Goal: Communication & Community: Answer question/provide support

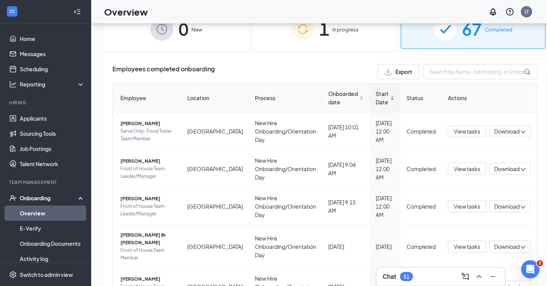
click at [352, 44] on div "1 In progress" at bounding box center [325, 29] width 145 height 40
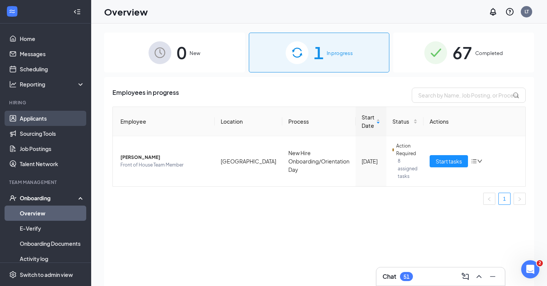
click at [55, 115] on link "Applicants" at bounding box center [52, 118] width 65 height 15
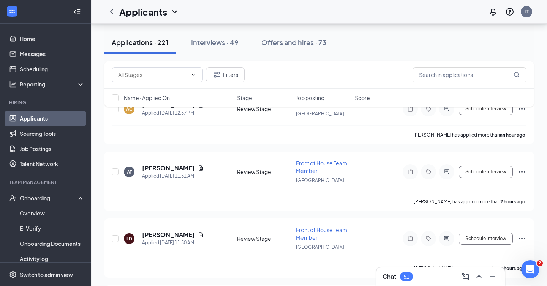
scroll to position [46, 0]
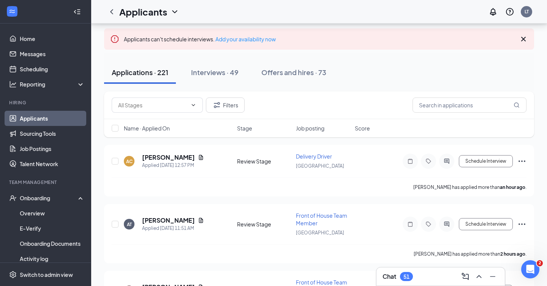
click at [529, 39] on div "Applicants can't schedule interviews. Add your availability now" at bounding box center [319, 38] width 430 height 21
click at [526, 39] on icon "Cross" at bounding box center [523, 39] width 9 height 9
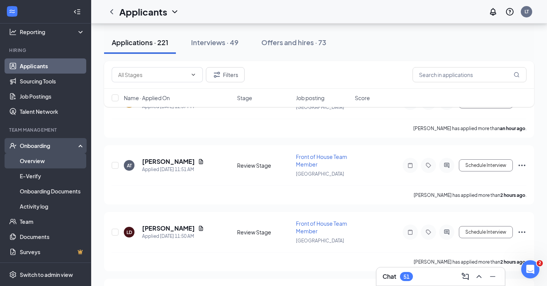
scroll to position [126, 0]
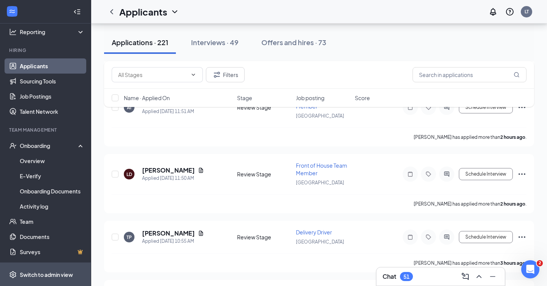
click at [51, 268] on span "Switch to admin view" at bounding box center [52, 274] width 65 height 23
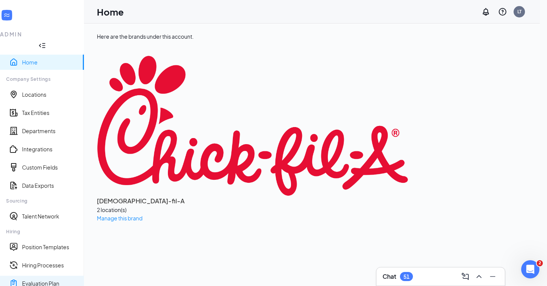
scroll to position [94, 0]
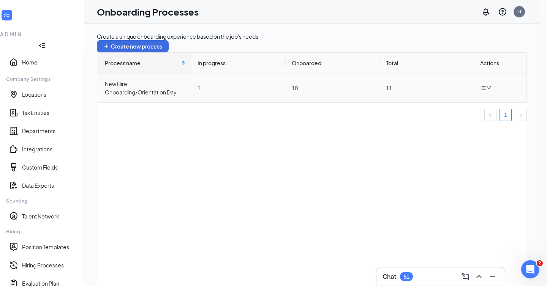
click at [136, 96] on div "New Hire Onboarding/Orientation Day" at bounding box center [145, 88] width 81 height 17
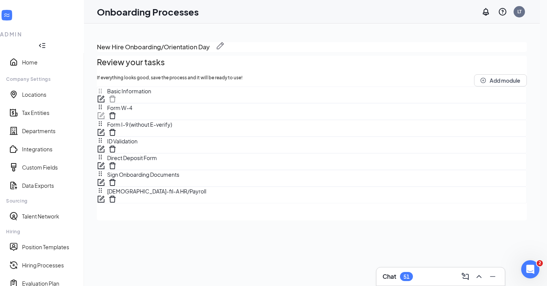
scroll to position [34, 0]
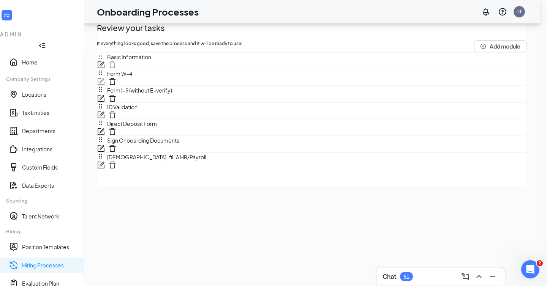
click at [56, 262] on link "Hiring Processes" at bounding box center [50, 266] width 56 height 8
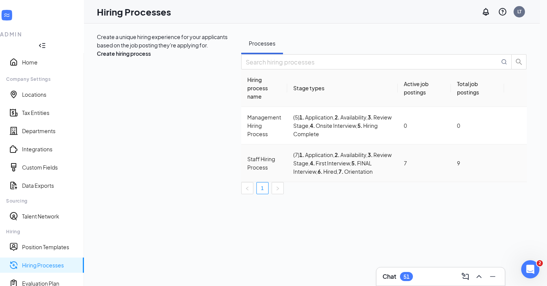
click at [247, 164] on div "Staff Hiring Process" at bounding box center [264, 163] width 34 height 17
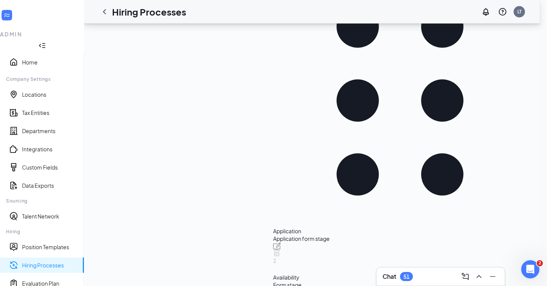
scroll to position [293, 0]
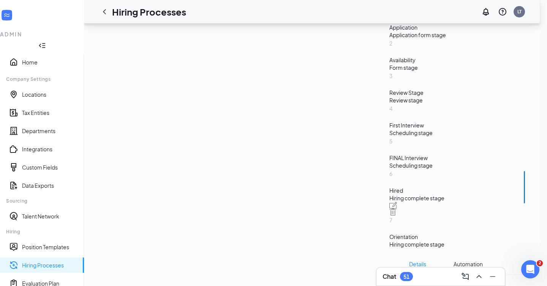
scroll to position [209, 0]
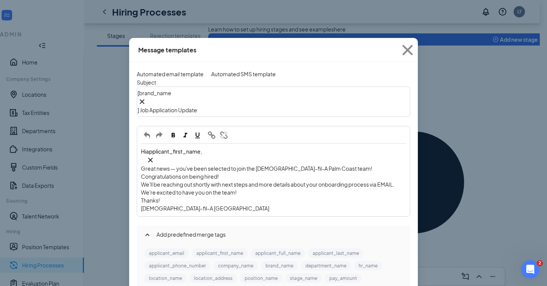
click at [254, 70] on div "Automated SMS template" at bounding box center [243, 74] width 65 height 8
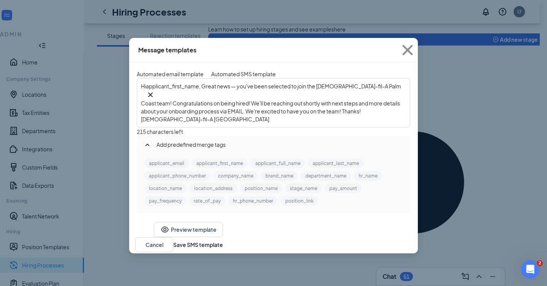
click at [190, 73] on div "Automated email template" at bounding box center [170, 74] width 67 height 8
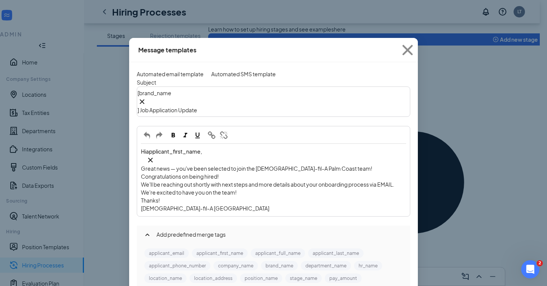
scroll to position [11, 0]
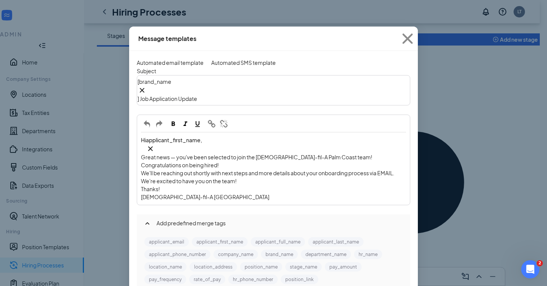
click at [391, 170] on span "We'll be reaching out shortly with next steps and more details about your onboa…" at bounding box center [267, 173] width 253 height 7
click at [243, 58] on button "Automated SMS template" at bounding box center [243, 62] width 65 height 8
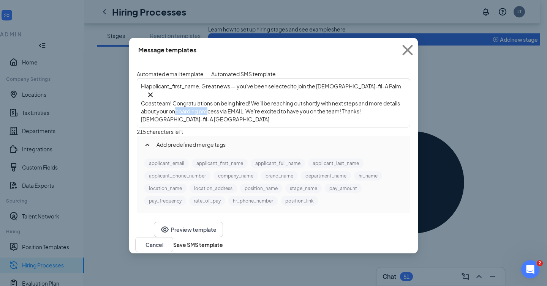
drag, startPoint x: 185, startPoint y: 116, endPoint x: 217, endPoint y: 116, distance: 31.1
click at [217, 116] on span ", Great news — you've been selected to join the Chick-fil-A Palm Coast team! Co…" at bounding box center [271, 103] width 261 height 40
click at [177, 71] on div "Automated email template" at bounding box center [170, 74] width 67 height 8
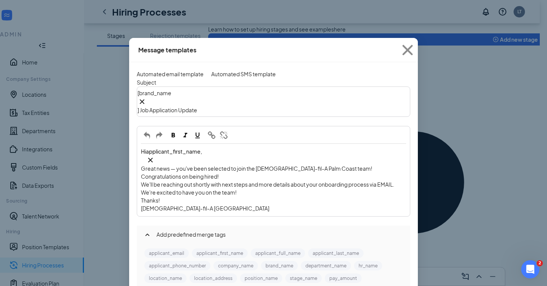
click at [255, 76] on button "Automated SMS template" at bounding box center [243, 74] width 65 height 8
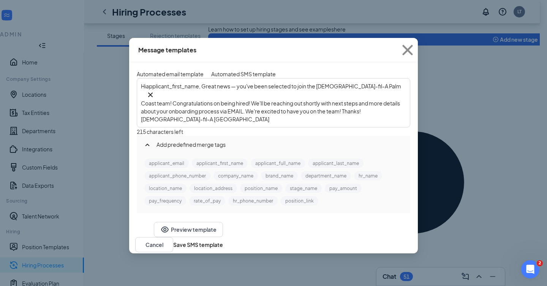
click at [172, 72] on div "Automated email template" at bounding box center [170, 74] width 67 height 8
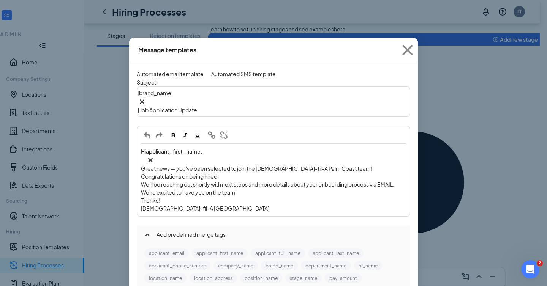
click at [233, 70] on button "Automated SMS template" at bounding box center [243, 74] width 65 height 8
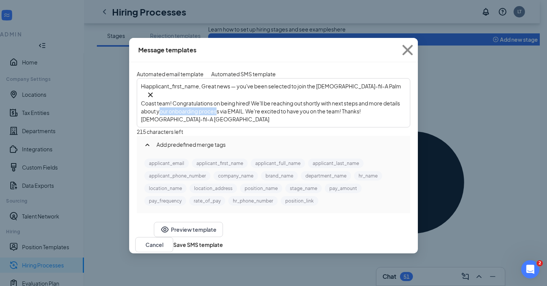
drag, startPoint x: 169, startPoint y: 117, endPoint x: 223, endPoint y: 117, distance: 53.9
click at [223, 117] on span ", Great news — you've been selected to join the Chick-fil-A Palm Coast team! Co…" at bounding box center [271, 103] width 261 height 40
click at [188, 70] on div "Automated email template" at bounding box center [170, 74] width 67 height 8
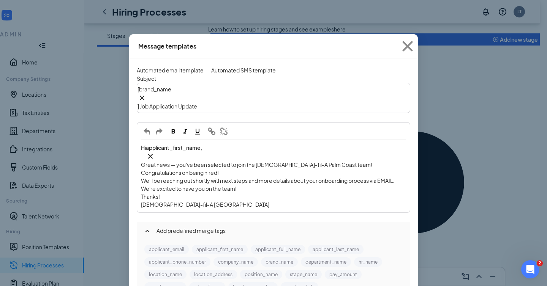
scroll to position [6, 0]
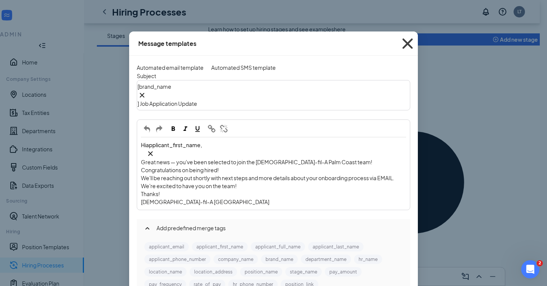
click at [406, 46] on icon "Cross" at bounding box center [407, 43] width 21 height 21
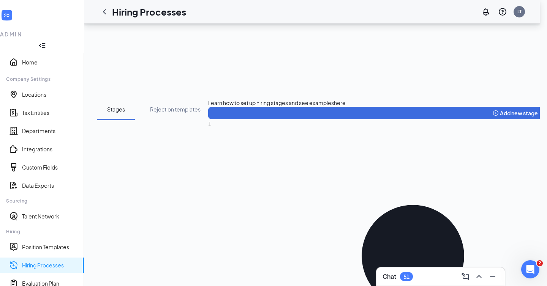
scroll to position [126, 0]
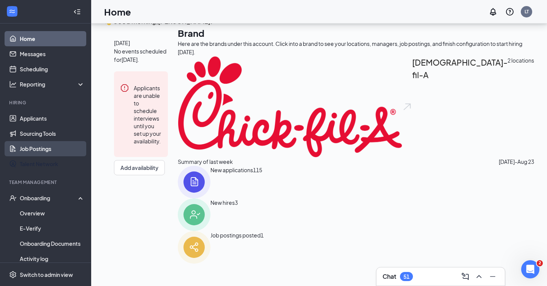
scroll to position [15, 0]
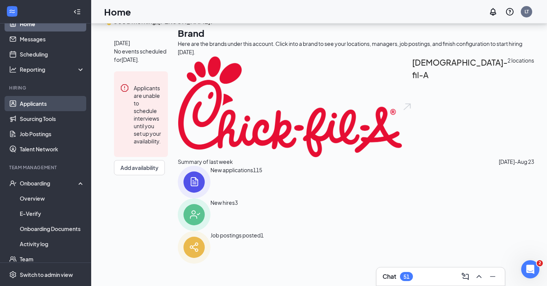
click at [45, 110] on link "Applicants" at bounding box center [52, 103] width 65 height 15
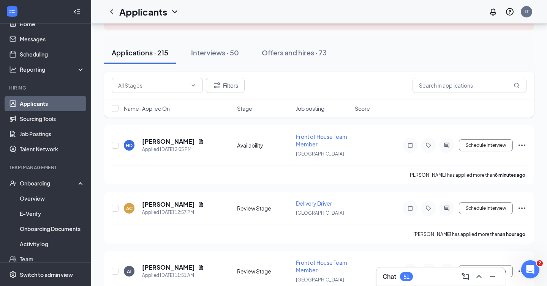
scroll to position [65, 0]
click at [290, 51] on div "Offers and hires · 73" at bounding box center [294, 52] width 65 height 9
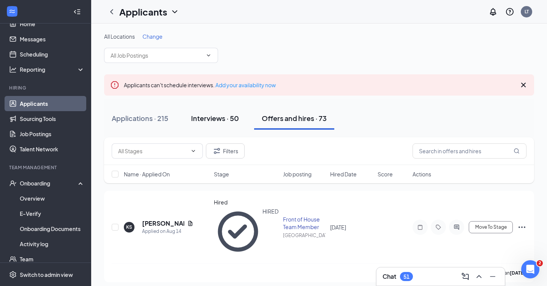
click at [222, 118] on div "Interviews · 50" at bounding box center [215, 118] width 48 height 9
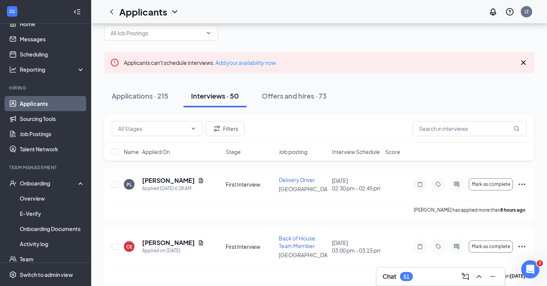
scroll to position [80, 0]
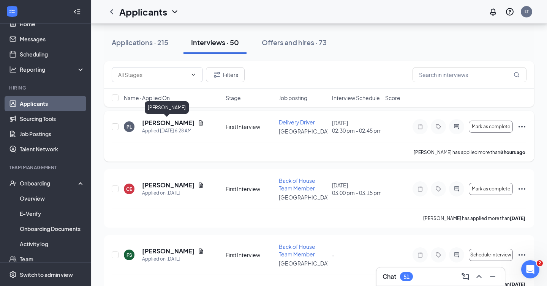
click at [149, 126] on h5 "Paula Losinger" at bounding box center [168, 123] width 53 height 8
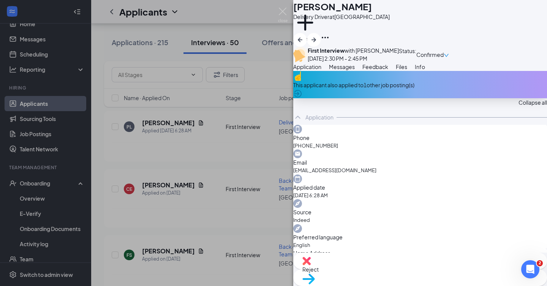
click at [407, 70] on span "Files" at bounding box center [401, 66] width 11 height 7
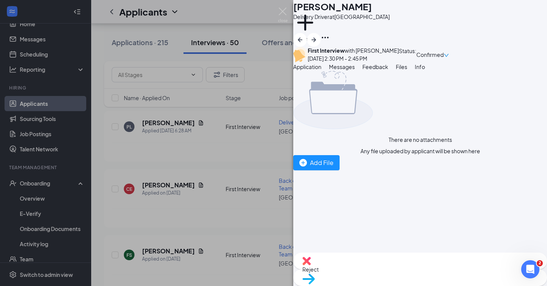
click at [425, 71] on button "Info" at bounding box center [420, 67] width 10 height 8
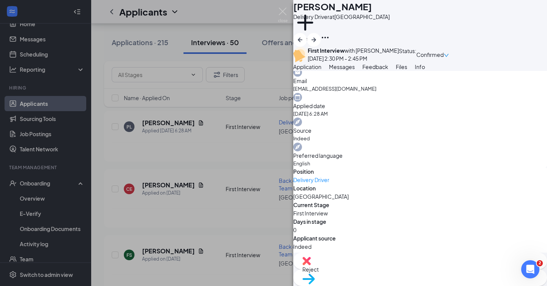
scroll to position [75, 0]
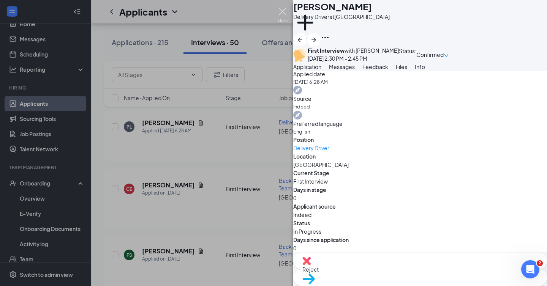
click at [282, 11] on img at bounding box center [282, 15] width 9 height 15
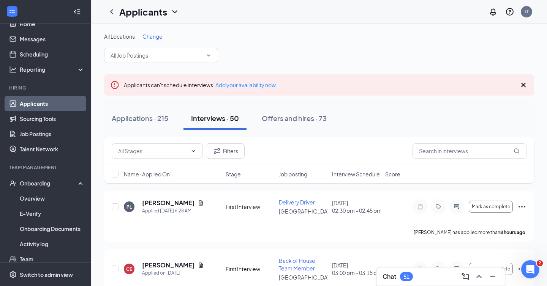
click at [526, 86] on icon "Cross" at bounding box center [523, 85] width 9 height 9
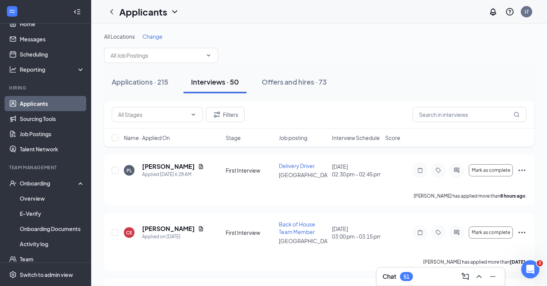
scroll to position [52, 0]
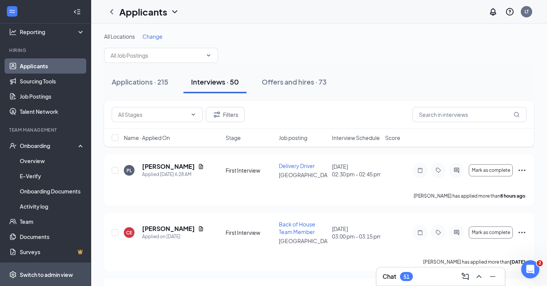
click at [44, 272] on div "Switch to admin view" at bounding box center [46, 275] width 53 height 8
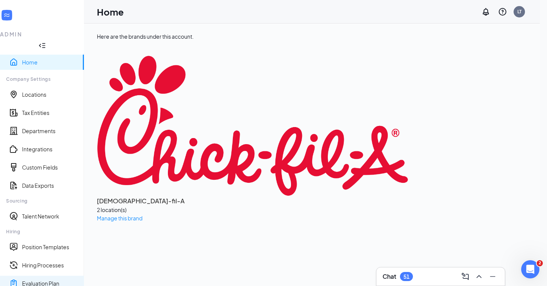
scroll to position [74, 0]
click at [37, 262] on link "Hiring Processes" at bounding box center [50, 266] width 56 height 8
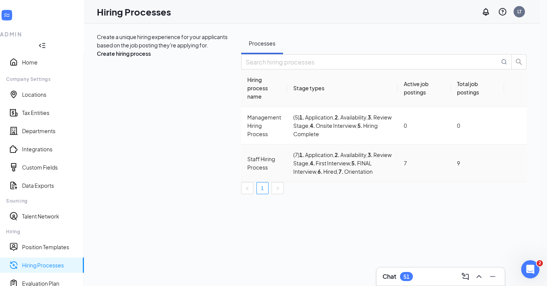
click at [247, 159] on div "Staff Hiring Process" at bounding box center [264, 163] width 34 height 17
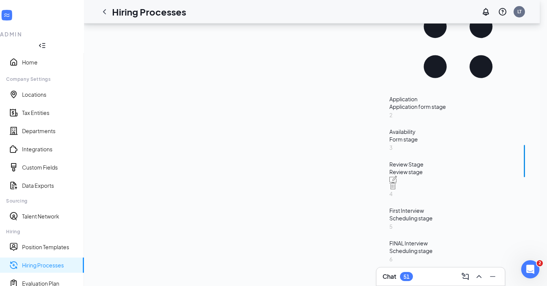
scroll to position [209, 0]
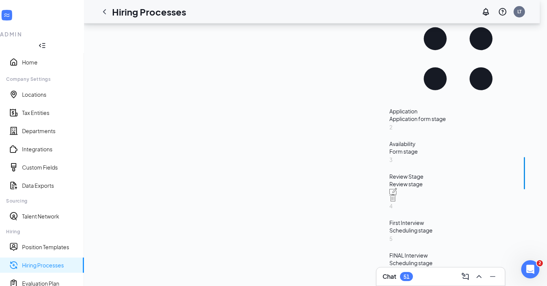
click at [389, 219] on div "First Interview" at bounding box center [457, 223] width 137 height 8
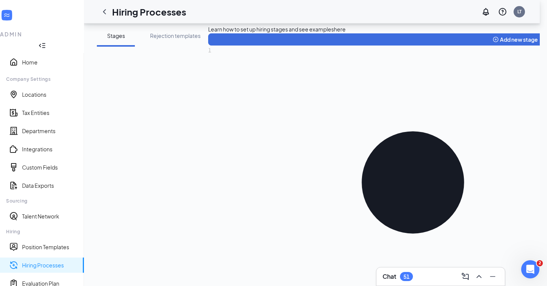
scroll to position [388, 0]
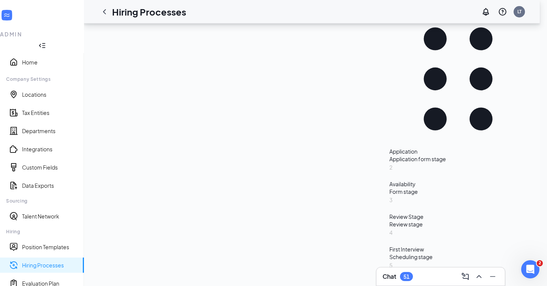
scroll to position [166, 0]
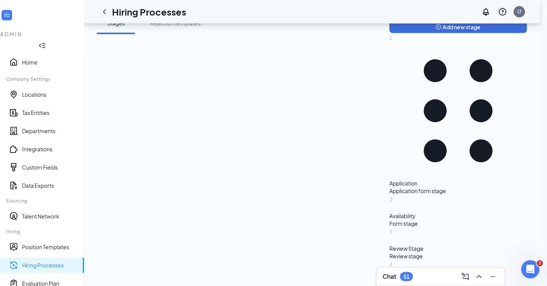
scroll to position [136, 0]
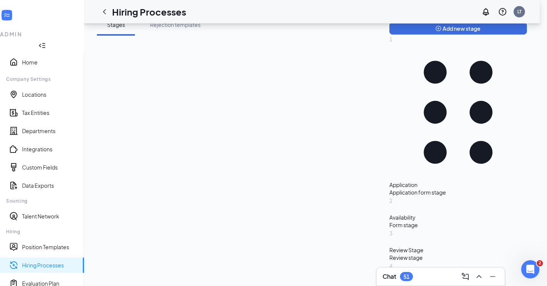
click at [389, 22] on span "Learn how to set up hiring stages and see examples" at bounding box center [452, 18] width 126 height 8
click at [515, 22] on span "here" at bounding box center [521, 18] width 12 height 8
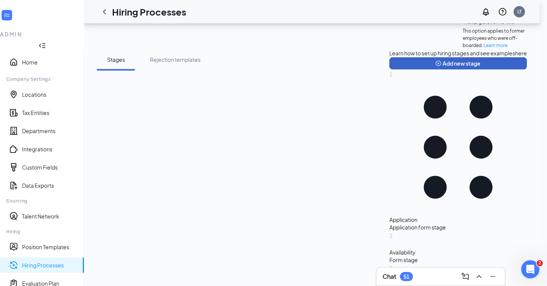
click at [389, 70] on button "Add new stage" at bounding box center [457, 63] width 137 height 12
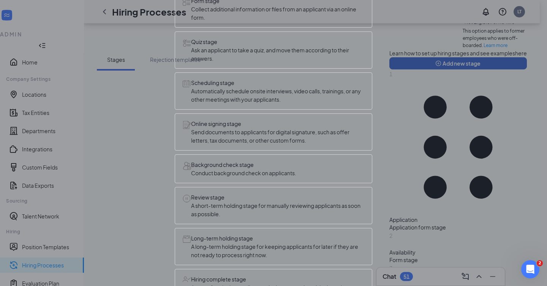
scroll to position [183, 0]
click at [303, 155] on div "Background check stage Conduct background check on applicants." at bounding box center [274, 169] width 198 height 29
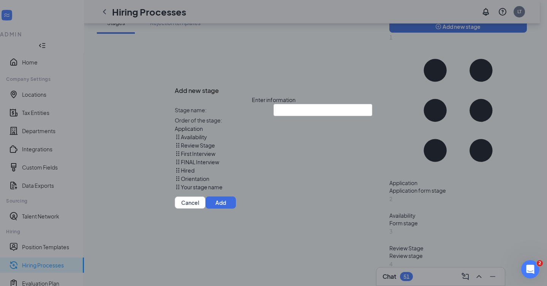
scroll to position [138, 0]
click at [205, 209] on button "Cancel" at bounding box center [190, 203] width 31 height 12
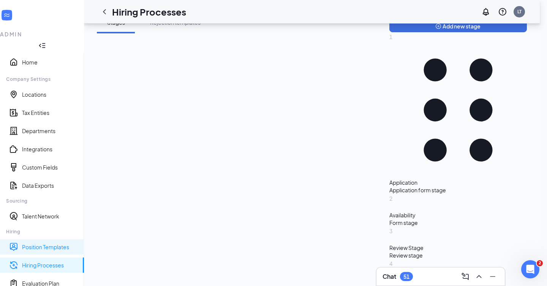
scroll to position [109, 0]
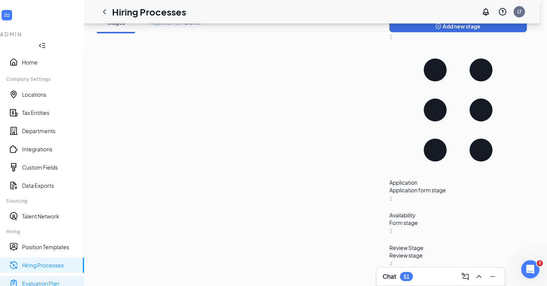
click at [46, 280] on link "Evaluation Plan" at bounding box center [50, 284] width 56 height 8
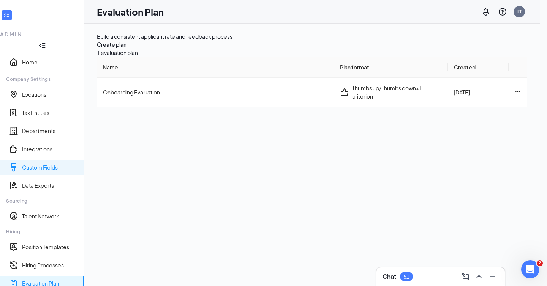
scroll to position [51, 0]
click at [44, 164] on link "Custom Fields" at bounding box center [50, 168] width 56 height 8
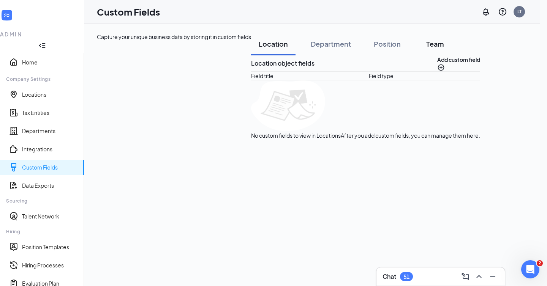
click at [416, 55] on button "Team" at bounding box center [435, 44] width 38 height 23
click at [374, 49] on div "Position" at bounding box center [387, 43] width 27 height 9
click at [311, 49] on div "Department" at bounding box center [331, 43] width 40 height 9
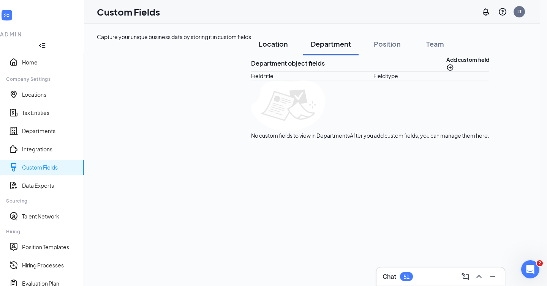
click at [259, 49] on div "Location" at bounding box center [273, 43] width 29 height 9
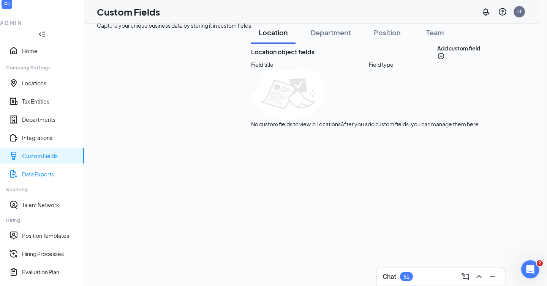
scroll to position [12, 0]
click at [47, 250] on link "Hiring Processes" at bounding box center [50, 254] width 56 height 8
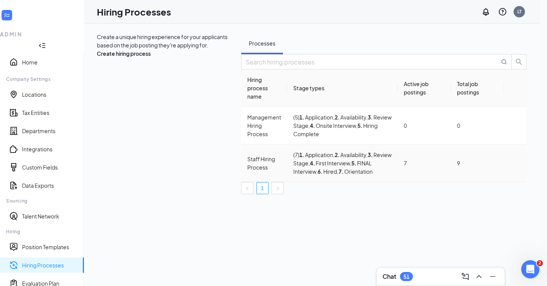
click at [247, 160] on div "Staff Hiring Process" at bounding box center [264, 163] width 34 height 17
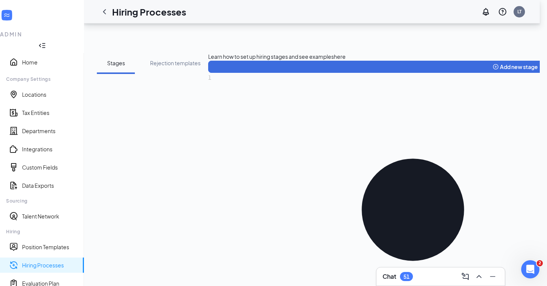
scroll to position [174, 0]
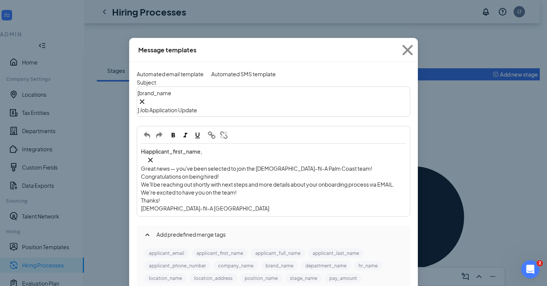
scroll to position [40, 0]
click at [408, 49] on icon "Cross" at bounding box center [407, 50] width 10 height 10
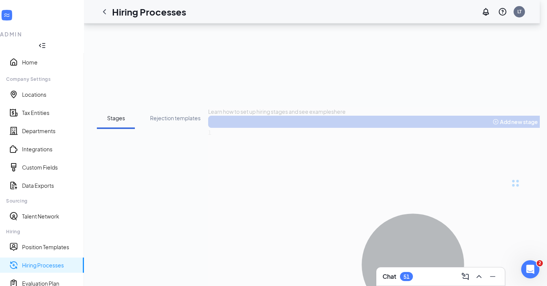
scroll to position [0, 0]
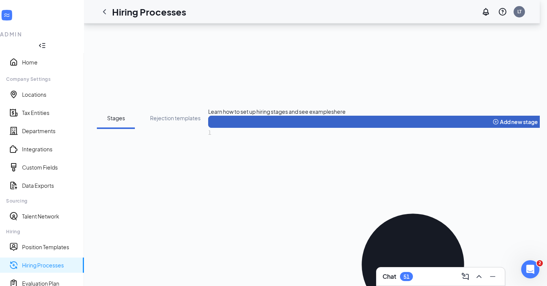
click at [208, 116] on button "Add new stage" at bounding box center [515, 122] width 614 height 12
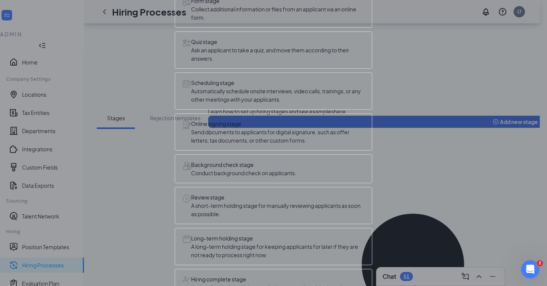
scroll to position [124, 0]
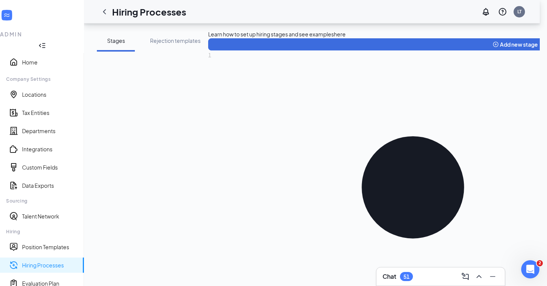
scroll to position [192, 0]
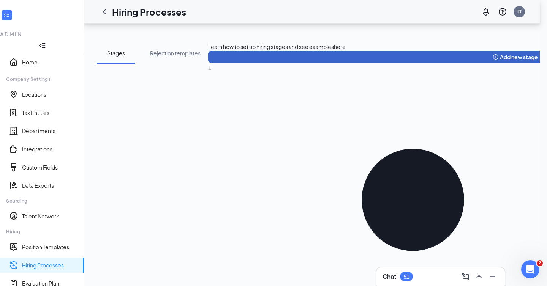
click at [208, 51] on button "Add new stage" at bounding box center [515, 57] width 614 height 12
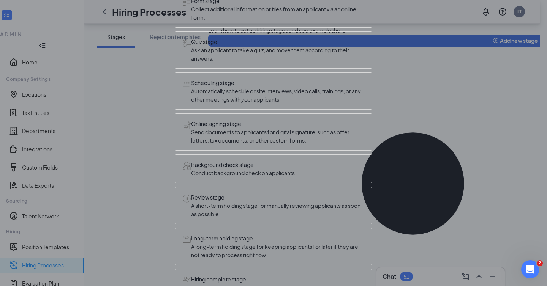
scroll to position [104, 0]
click at [257, 132] on span "Send documents to applicants for digital signature, such as offer letters, tax …" at bounding box center [277, 136] width 173 height 17
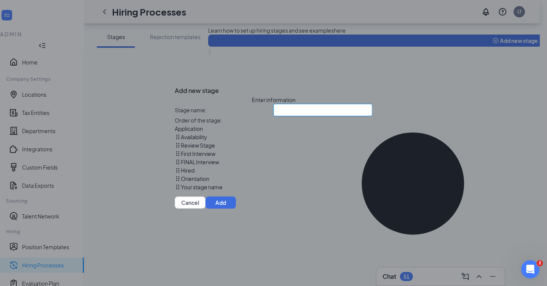
click at [278, 104] on input "text" at bounding box center [322, 110] width 99 height 12
type input "Offer Letter"
click at [236, 209] on button "Add" at bounding box center [220, 203] width 30 height 12
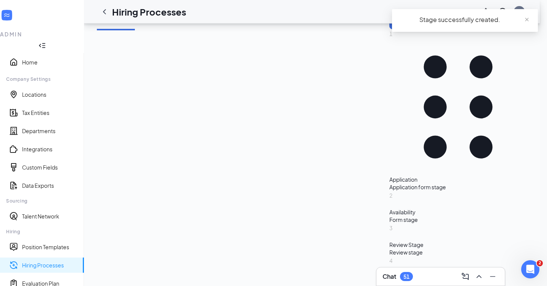
scroll to position [198, 0]
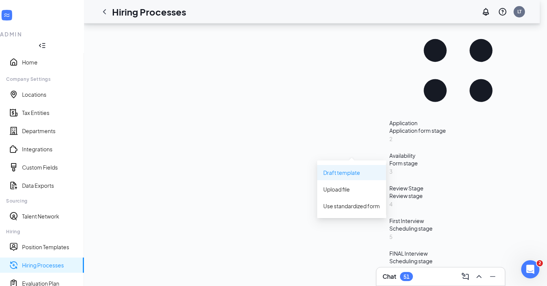
click at [345, 177] on div "Draft template" at bounding box center [351, 172] width 57 height 15
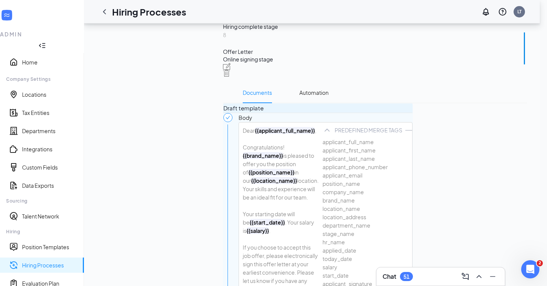
scroll to position [661, 0]
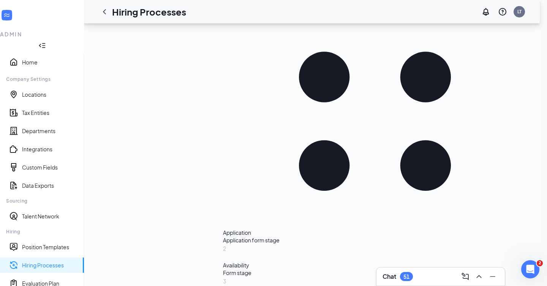
scroll to position [259, 0]
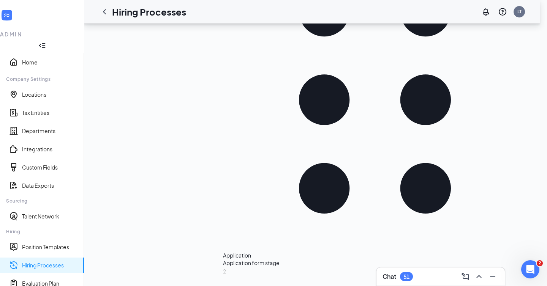
scroll to position [240, 0]
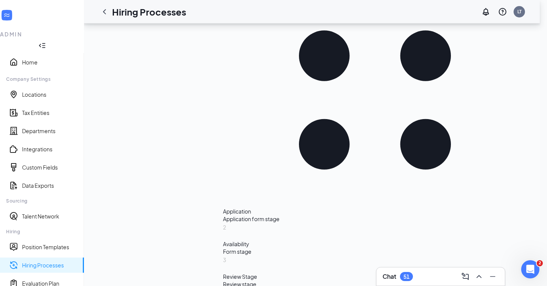
scroll to position [275, 0]
drag, startPoint x: 299, startPoint y: 44, endPoint x: 340, endPoint y: 44, distance: 41.4
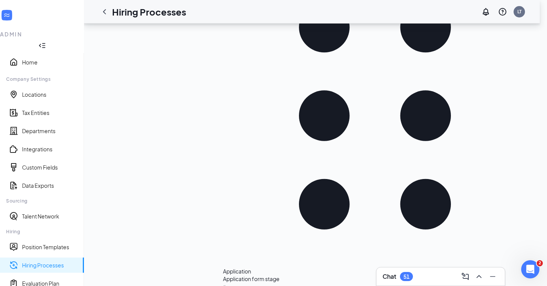
scroll to position [229, 0]
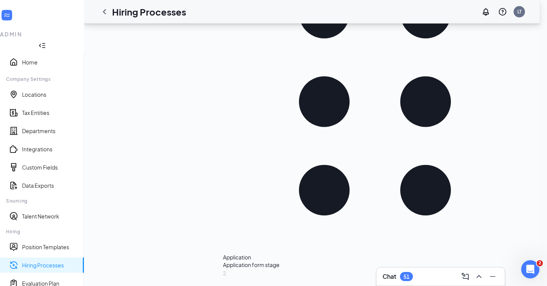
drag, startPoint x: 294, startPoint y: 97, endPoint x: 340, endPoint y: 97, distance: 46.3
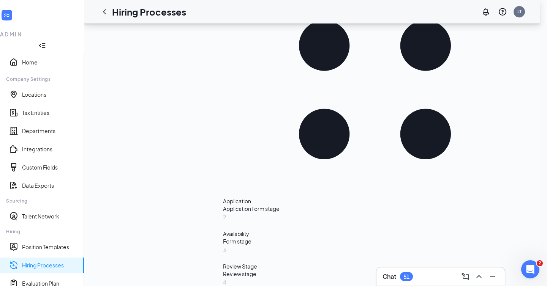
scroll to position [288, 0]
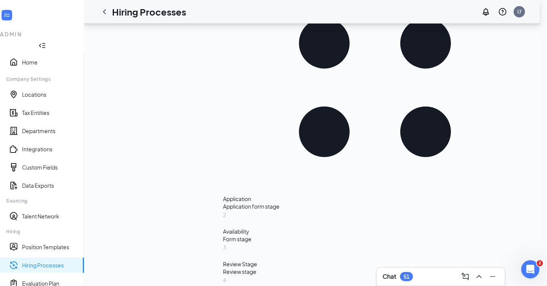
drag, startPoint x: 276, startPoint y: 46, endPoint x: 341, endPoint y: 40, distance: 65.3
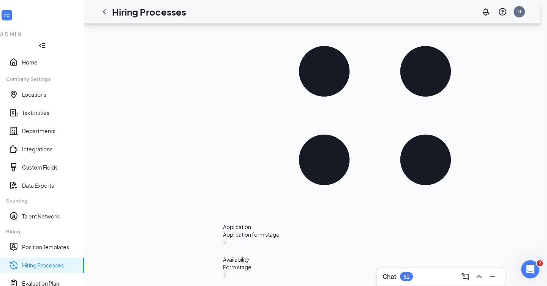
scroll to position [230, 0]
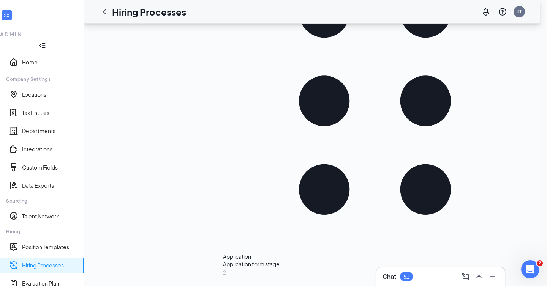
drag, startPoint x: 300, startPoint y: 87, endPoint x: 257, endPoint y: 85, distance: 42.6
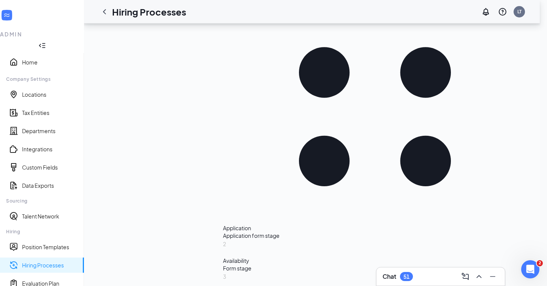
scroll to position [262, 0]
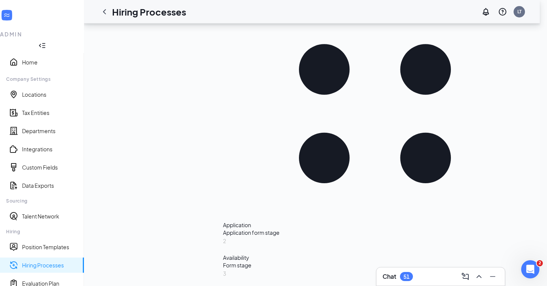
drag, startPoint x: 254, startPoint y: 183, endPoint x: 302, endPoint y: 183, distance: 47.9
copy b "{{location_name}}"
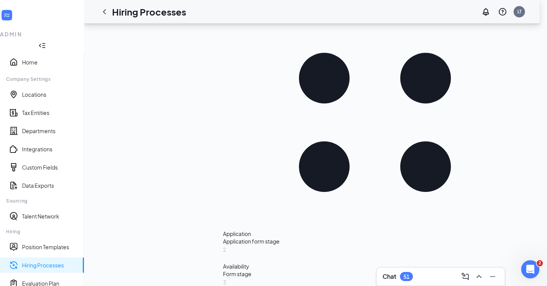
scroll to position [251, 0]
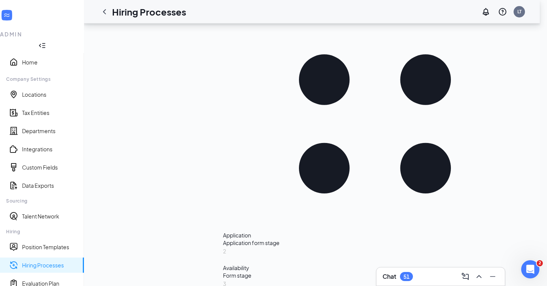
drag, startPoint x: 347, startPoint y: 110, endPoint x: 310, endPoint y: 110, distance: 37.6
drag, startPoint x: 302, startPoint y: 209, endPoint x: 329, endPoint y: 202, distance: 27.8
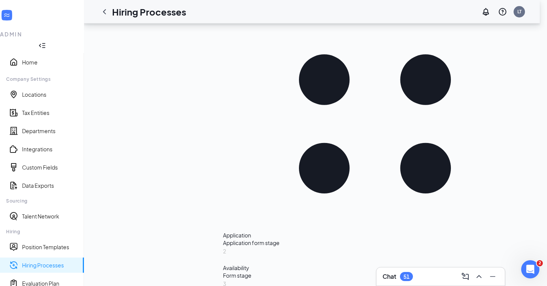
drag, startPoint x: 303, startPoint y: 211, endPoint x: 254, endPoint y: 201, distance: 49.6
copy div "{{location_name}} is pleased to offer you the position of {{position_name}}"
drag, startPoint x: 314, startPoint y: 107, endPoint x: 256, endPoint y: 98, distance: 58.8
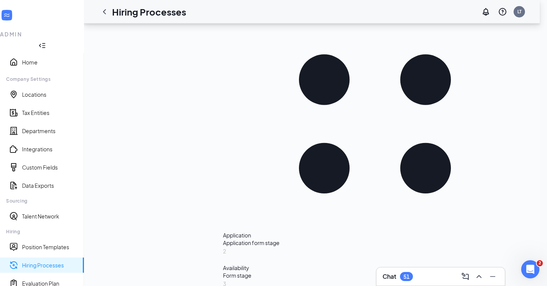
drag, startPoint x: 309, startPoint y: 108, endPoint x: 365, endPoint y: 110, distance: 55.5
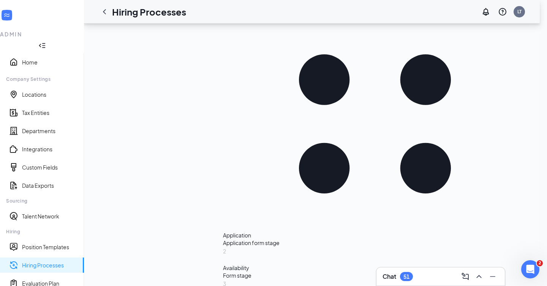
drag, startPoint x: 319, startPoint y: 224, endPoint x: 305, endPoint y: 221, distance: 13.9
copy div "Your skills and experience will be an ideal fit for our team."
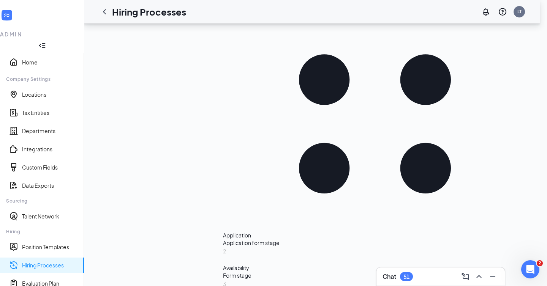
copy div "position"
drag, startPoint x: 329, startPoint y: 117, endPoint x: 312, endPoint y: 117, distance: 16.7
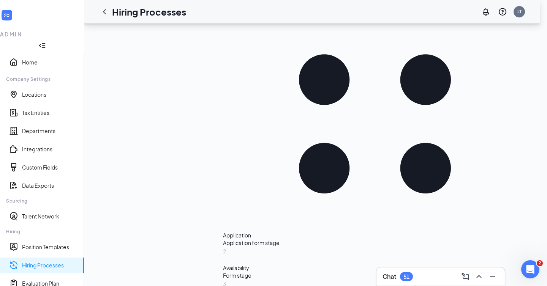
drag, startPoint x: 306, startPoint y: 118, endPoint x: 324, endPoint y: 118, distance: 17.9
drag, startPoint x: 335, startPoint y: 119, endPoint x: 306, endPoint y: 119, distance: 28.5
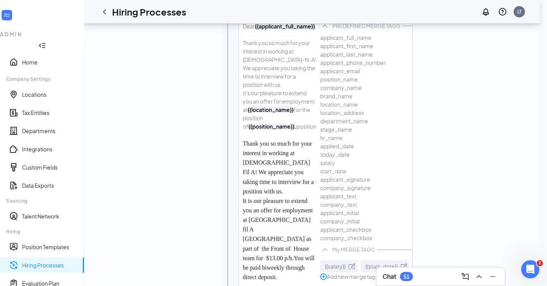
scroll to position [788, 0]
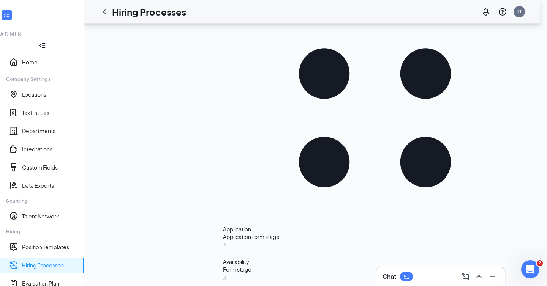
scroll to position [250, 0]
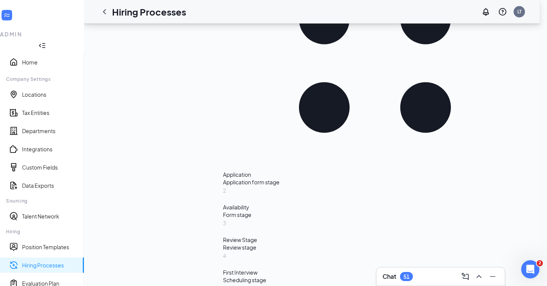
scroll to position [318, 0]
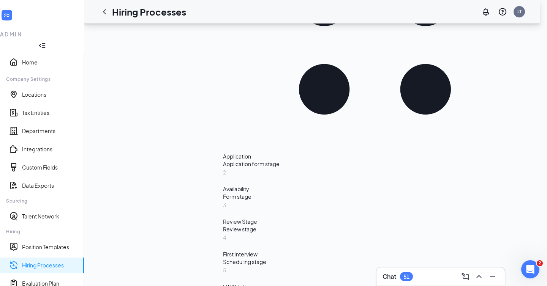
scroll to position [331, 0]
drag, startPoint x: 327, startPoint y: 65, endPoint x: 256, endPoint y: 62, distance: 71.5
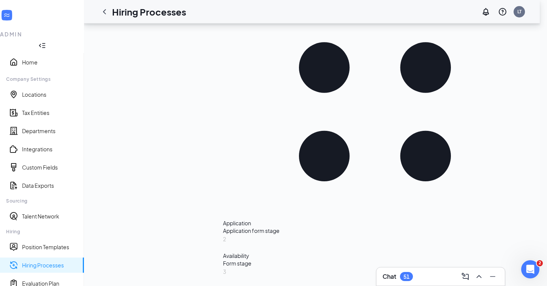
scroll to position [309, 0]
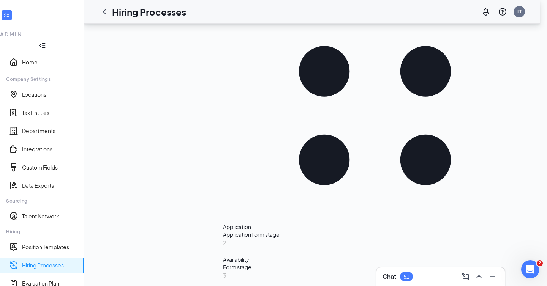
scroll to position [241, 0]
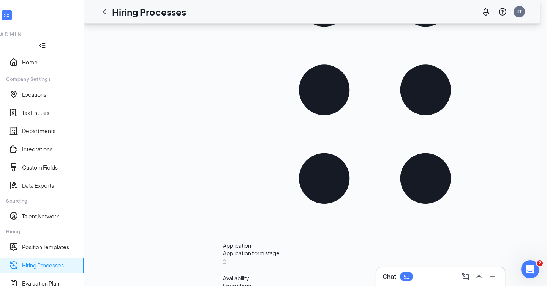
drag, startPoint x: 261, startPoint y: 195, endPoint x: 308, endPoint y: 198, distance: 46.8
copy b "{{location_name}}"
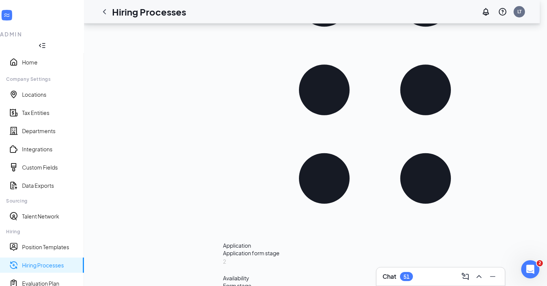
drag, startPoint x: 378, startPoint y: 79, endPoint x: 289, endPoint y: 84, distance: 88.6
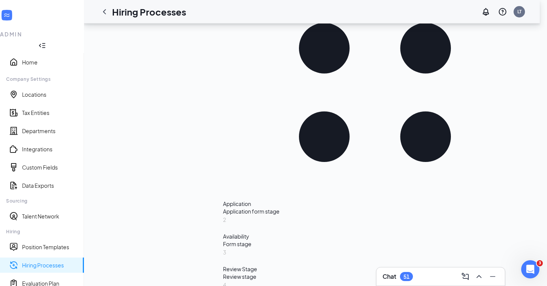
scroll to position [286, 0]
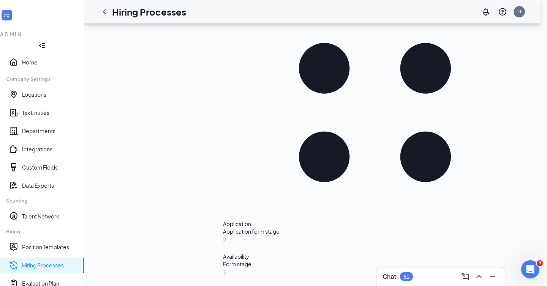
scroll to position [262, 0]
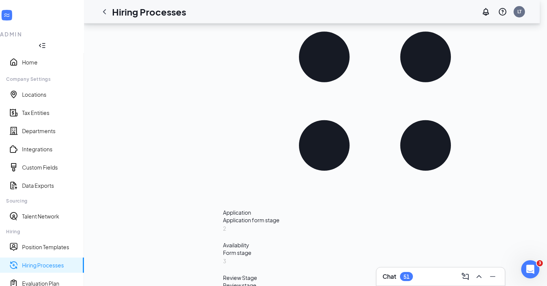
scroll to position [275, 0]
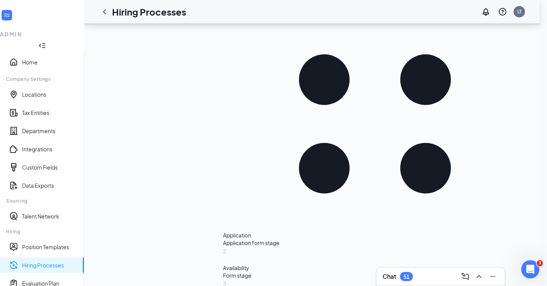
scroll to position [251, 0]
drag, startPoint x: 265, startPoint y: 37, endPoint x: 252, endPoint y: 37, distance: 13.3
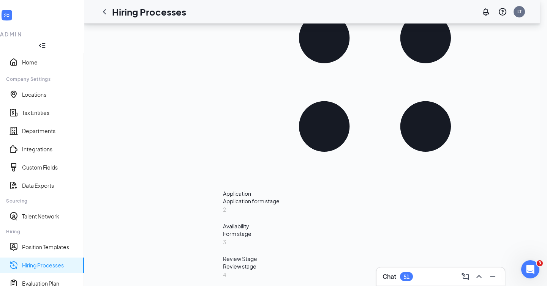
scroll to position [279, 0]
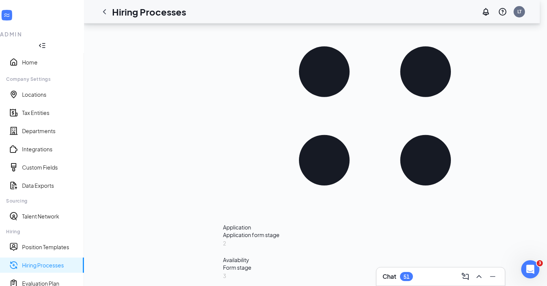
scroll to position [253, 0]
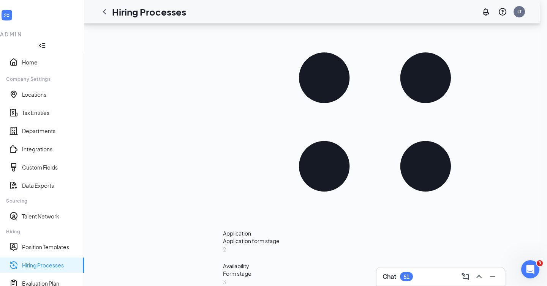
drag, startPoint x: 326, startPoint y: 222, endPoint x: 253, endPoint y: 107, distance: 136.8
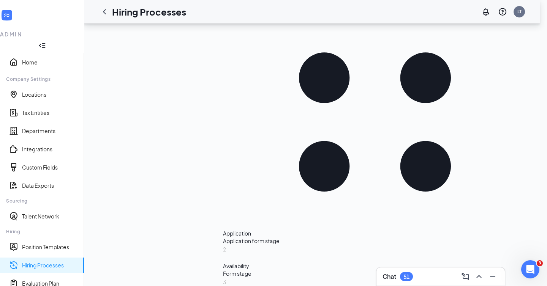
drag, startPoint x: 322, startPoint y: 223, endPoint x: 253, endPoint y: 176, distance: 83.2
drag, startPoint x: 325, startPoint y: 221, endPoint x: 346, endPoint y: 224, distance: 21.2
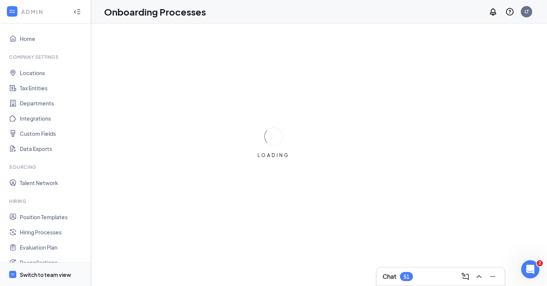
click at [48, 273] on div "Switch to team view" at bounding box center [45, 275] width 51 height 8
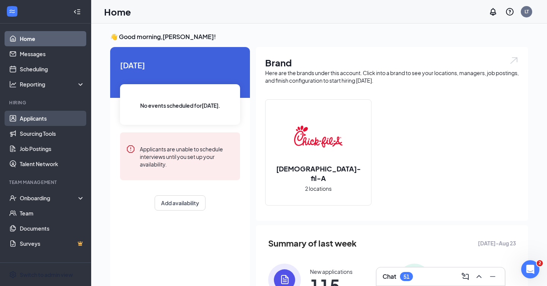
click at [51, 120] on link "Applicants" at bounding box center [52, 118] width 65 height 15
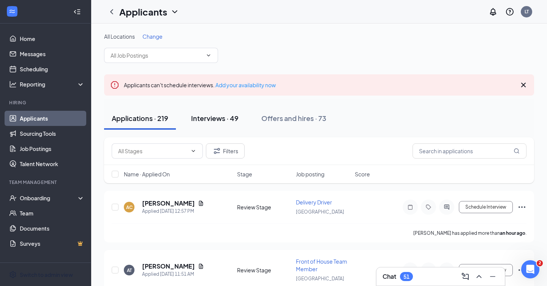
click at [202, 122] on div "Interviews · 49" at bounding box center [214, 118] width 47 height 9
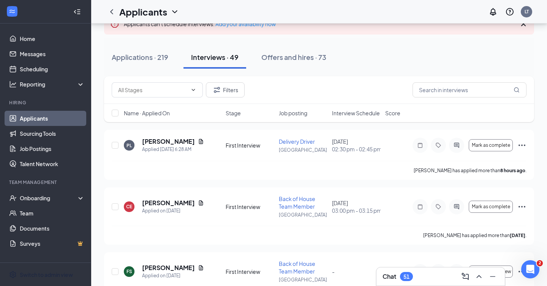
scroll to position [56, 0]
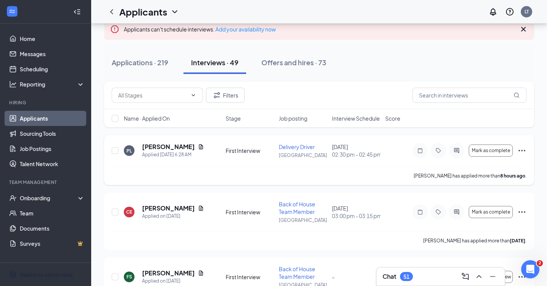
click at [523, 150] on icon "Ellipses" at bounding box center [521, 150] width 9 height 9
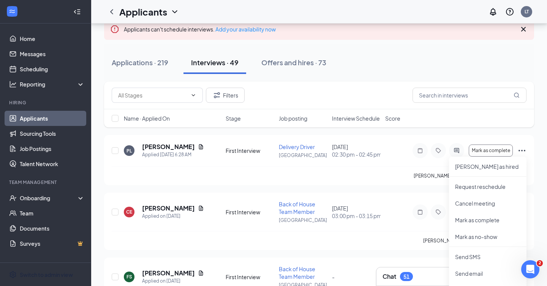
click at [461, 61] on div "Applications · 219 Interviews · 49 Offers and hires · 73" at bounding box center [319, 62] width 430 height 23
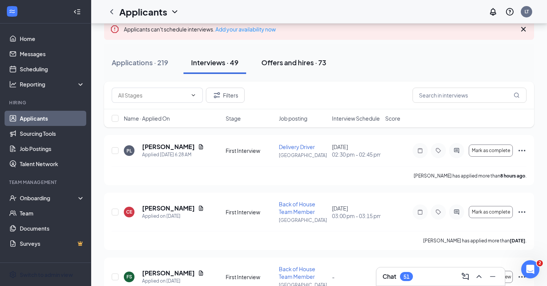
click at [295, 62] on div "Offers and hires · 73" at bounding box center [293, 62] width 65 height 9
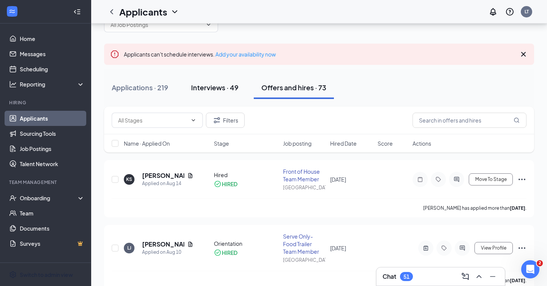
scroll to position [65, 0]
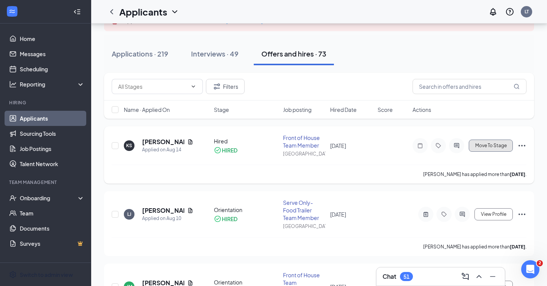
click at [504, 145] on span "Move To Stage" at bounding box center [491, 145] width 32 height 5
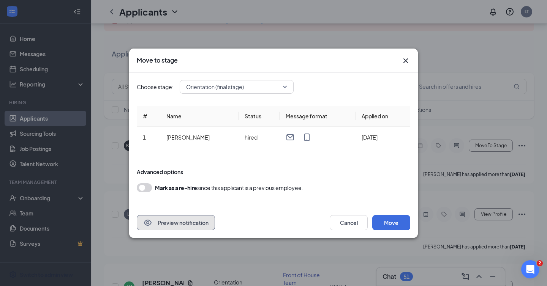
click at [168, 222] on button "Preview notification" at bounding box center [176, 222] width 78 height 15
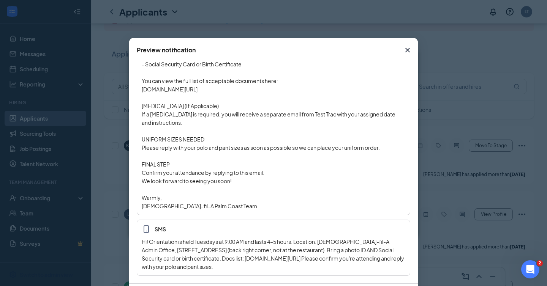
scroll to position [0, 0]
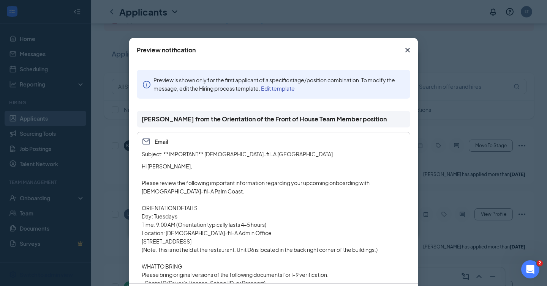
click at [408, 47] on icon "Cross" at bounding box center [407, 50] width 9 height 9
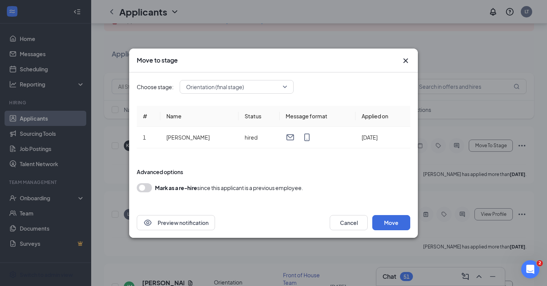
click at [262, 91] on span "Orientation (final stage)" at bounding box center [233, 86] width 94 height 11
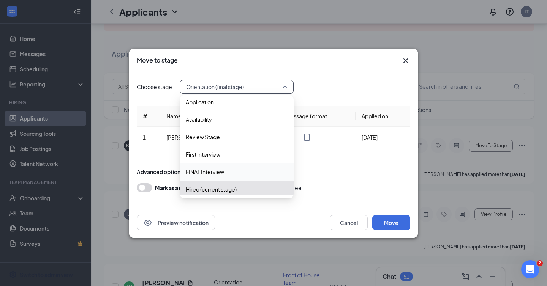
scroll to position [26, 0]
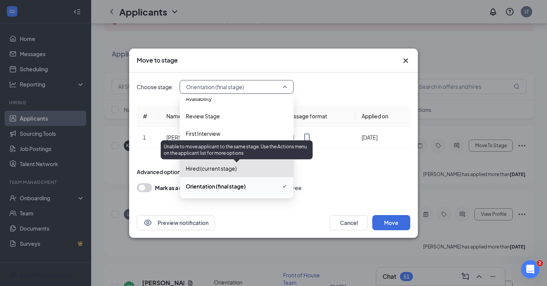
click at [222, 172] on span "Hired (current stage)" at bounding box center [211, 168] width 51 height 8
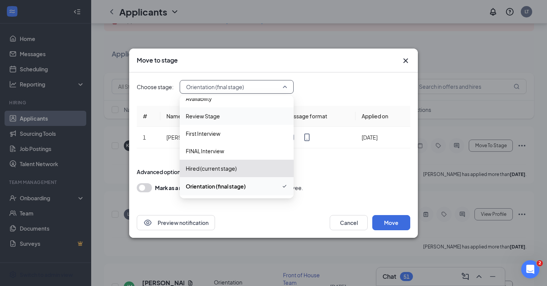
click at [405, 59] on icon "Cross" at bounding box center [405, 60] width 5 height 5
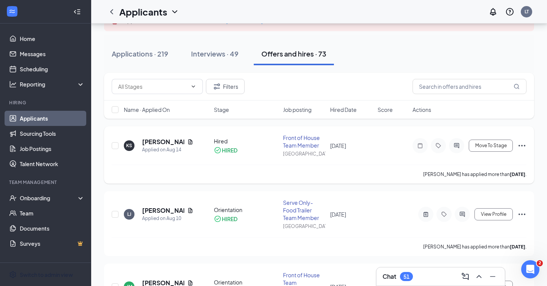
click at [523, 145] on icon "Ellipses" at bounding box center [521, 145] width 9 height 9
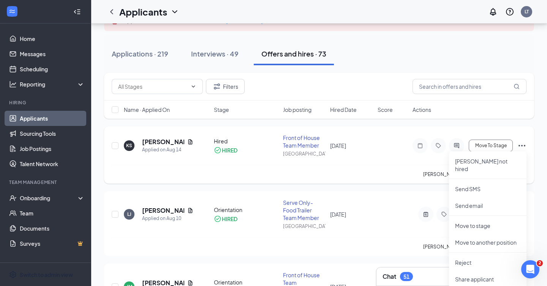
click at [523, 145] on icon "Ellipses" at bounding box center [521, 145] width 9 height 9
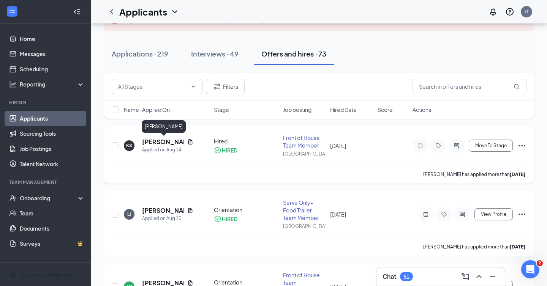
click at [153, 143] on h5 "Katherine Shaffer" at bounding box center [163, 142] width 42 height 8
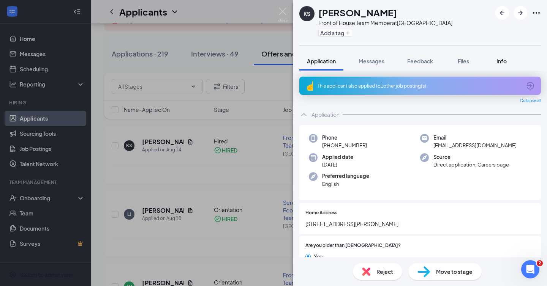
click at [501, 60] on span "Info" at bounding box center [501, 61] width 10 height 7
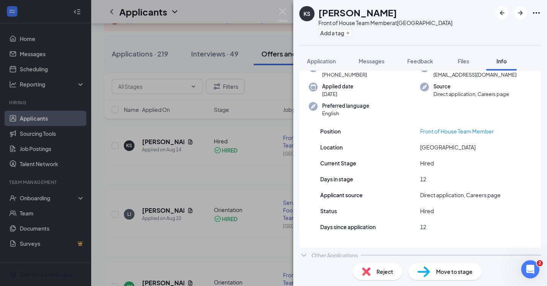
scroll to position [43, 0]
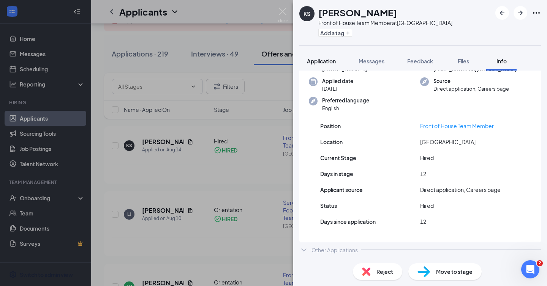
click at [322, 62] on span "Application" at bounding box center [321, 61] width 29 height 7
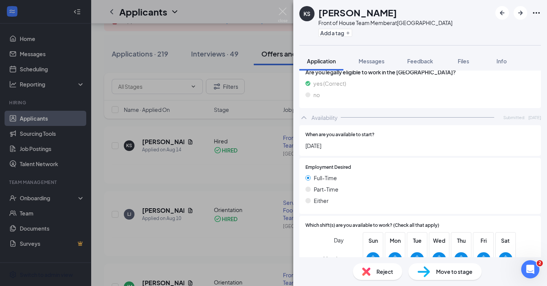
scroll to position [517, 0]
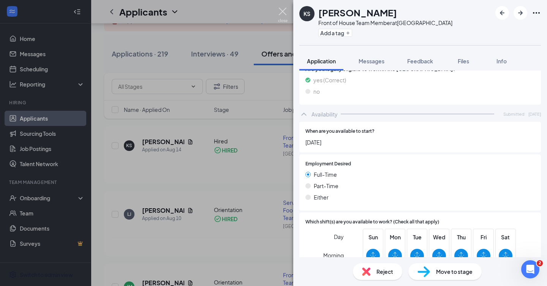
click at [284, 13] on img at bounding box center [282, 15] width 9 height 15
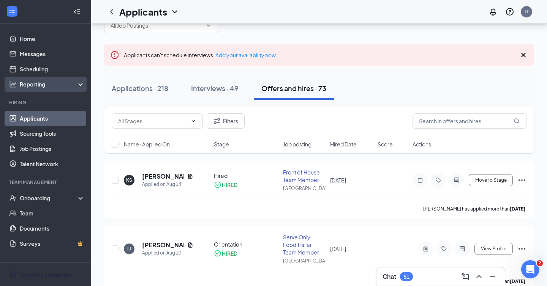
scroll to position [29, 0]
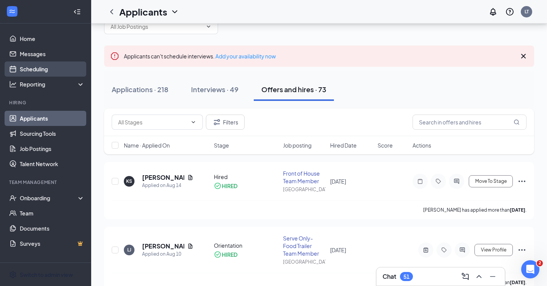
click at [38, 68] on link "Scheduling" at bounding box center [52, 69] width 65 height 15
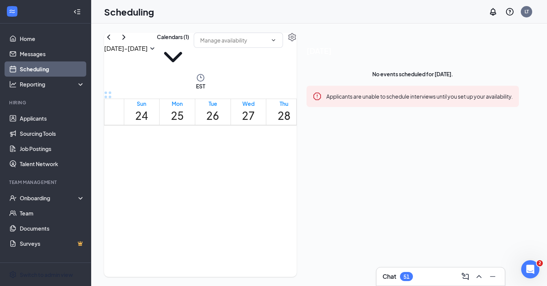
scroll to position [988, 0]
click at [251, 61] on div "Aug 24 - Aug 30 Calendars (1) EST Sun 24 Mon 25 Tue 26 Wed 27 Thu 28 Fri 29 Sat…" at bounding box center [200, 155] width 193 height 245
click at [189, 49] on button "Calendars (1)" at bounding box center [173, 53] width 32 height 41
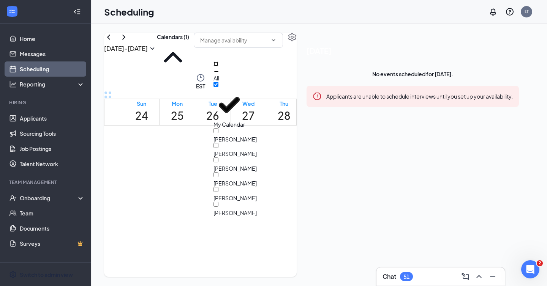
click at [218, 66] on input "All" at bounding box center [215, 64] width 5 height 5
checkbox input "true"
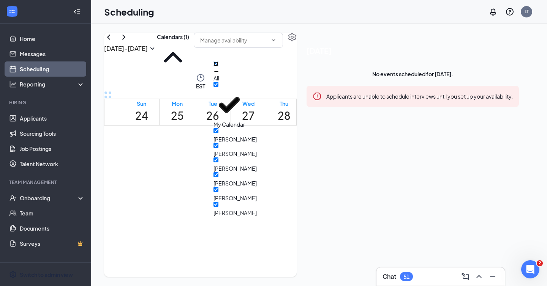
checkbox input "true"
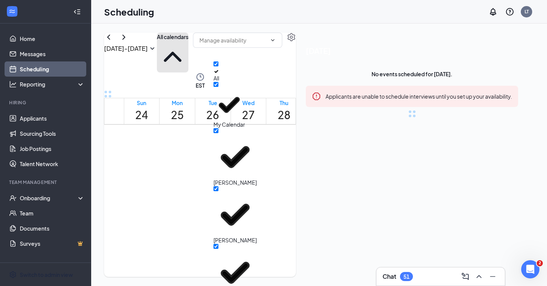
click at [188, 51] on button "All calendars" at bounding box center [173, 53] width 32 height 40
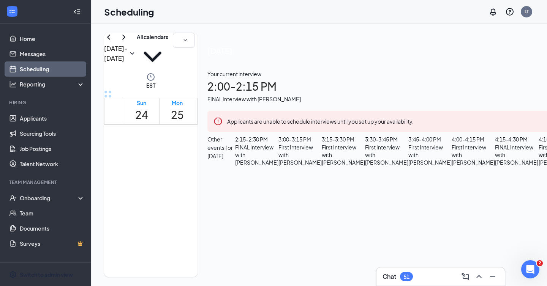
click at [253, 31] on div "Aug 24 - Aug 30 All calendars EST Sun 24 Mon 25 Tue 26 Wed 27 Thu 28 Fri 29 Sat…" at bounding box center [499, 155] width 817 height 263
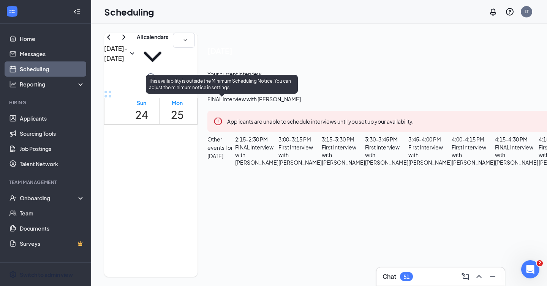
click at [247, 124] on span "2:15-2:30 PM" at bounding box center [253, 135] width 13 height 22
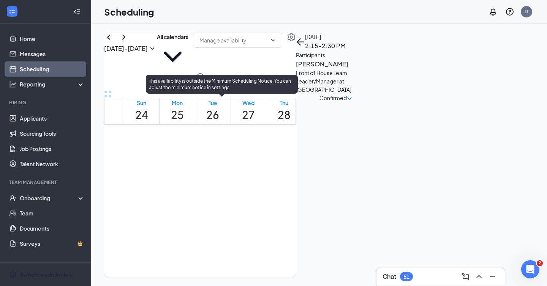
click at [234, 124] on span "2:00-2:15 PM" at bounding box center [240, 135] width 13 height 22
click at [247, 124] on span "2:15-2:30 PM" at bounding box center [253, 135] width 13 height 22
click at [234, 124] on span "2:00-2:15 PM" at bounding box center [240, 135] width 13 height 22
click at [247, 124] on span "2:15-2:30 PM" at bounding box center [253, 135] width 13 height 22
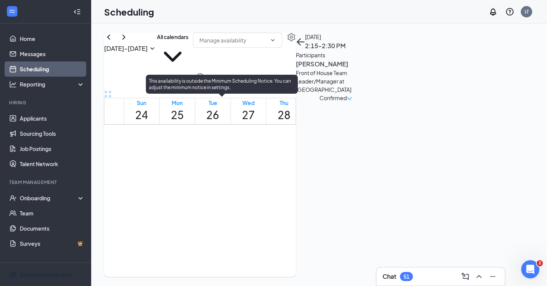
click at [234, 124] on span "2:00-2:15 PM" at bounding box center [240, 135] width 13 height 22
click at [247, 124] on span "2:15-2:30 PM" at bounding box center [253, 135] width 13 height 22
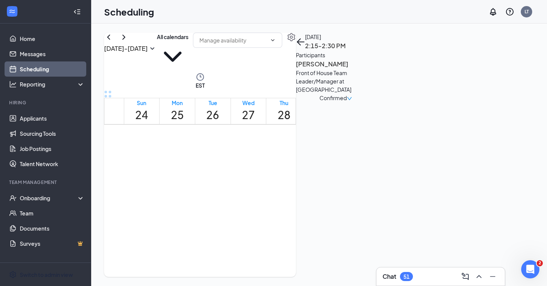
click at [376, 69] on h3 "James Duffy" at bounding box center [336, 64] width 80 height 10
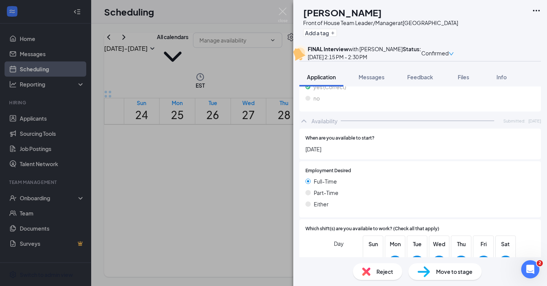
scroll to position [577, 0]
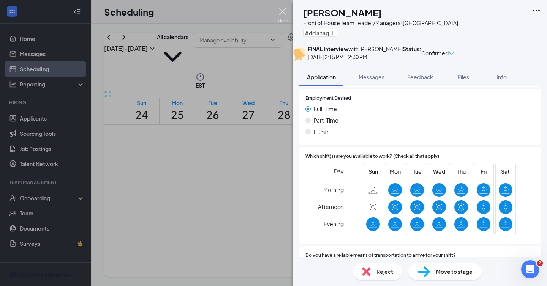
click at [283, 13] on img at bounding box center [282, 15] width 9 height 15
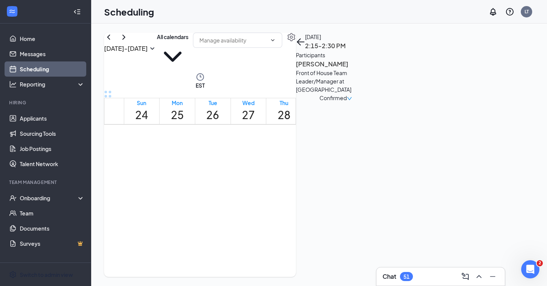
scroll to position [665, 0]
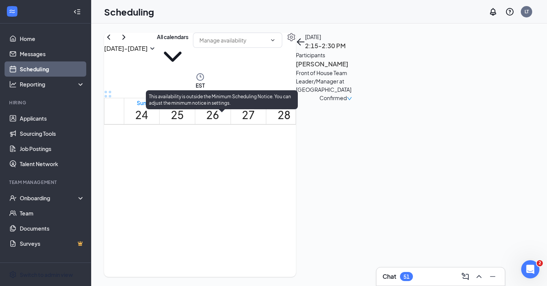
click at [234, 140] on span "2:00-2:15 PM" at bounding box center [240, 151] width 13 height 22
click at [247, 140] on span "2:15-2:30 PM" at bounding box center [253, 151] width 13 height 22
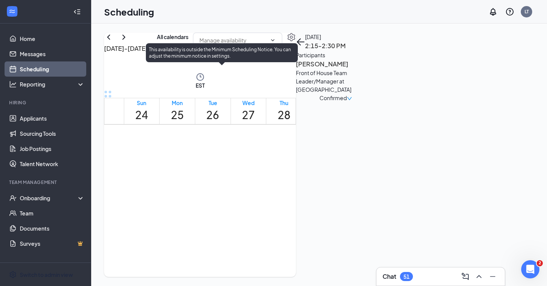
click at [260, 115] on span "4:15-4:30 PM" at bounding box center [266, 104] width 13 height 22
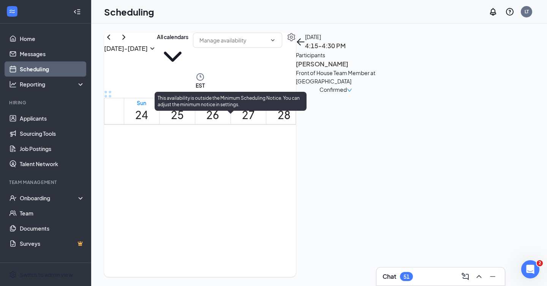
scroll to position [671, 0]
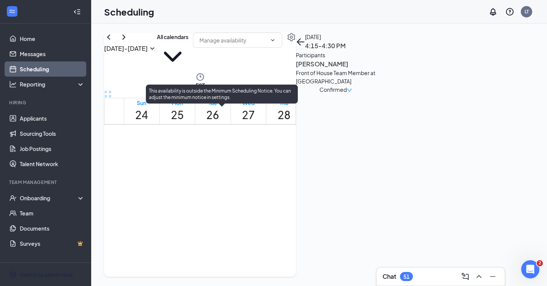
click at [260, 156] on span "4:15-4:30 PM" at bounding box center [266, 145] width 13 height 22
click at [273, 156] on span "4:30-4:45 PM" at bounding box center [279, 145] width 13 height 22
click at [260, 156] on span "4:15-4:30 PM" at bounding box center [266, 145] width 13 height 22
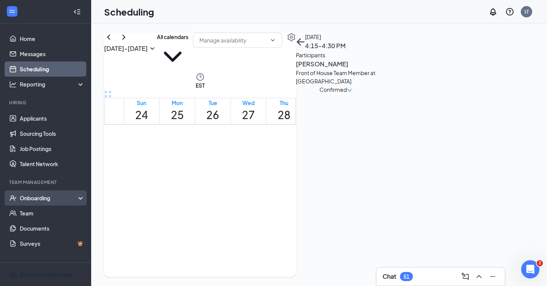
click at [35, 204] on div "Onboarding" at bounding box center [45, 198] width 91 height 15
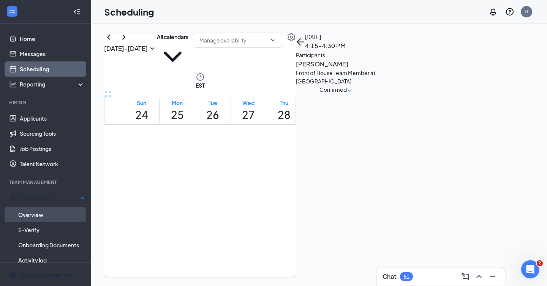
click at [35, 212] on link "Overview" at bounding box center [51, 214] width 66 height 15
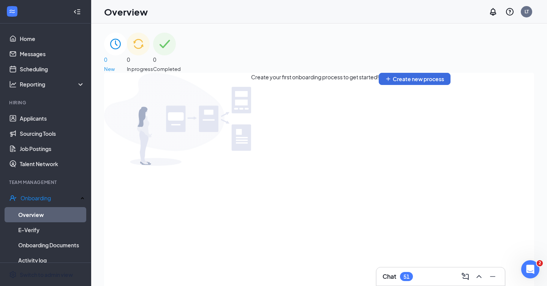
click at [176, 55] on img at bounding box center [164, 44] width 23 height 23
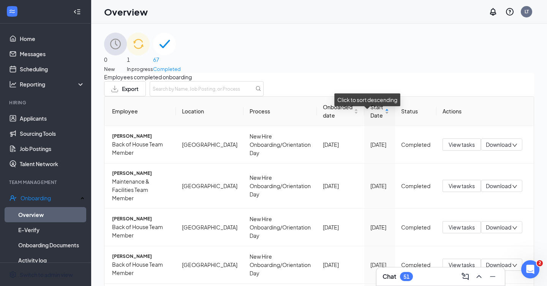
click at [370, 120] on span "Start Date" at bounding box center [376, 111] width 13 height 17
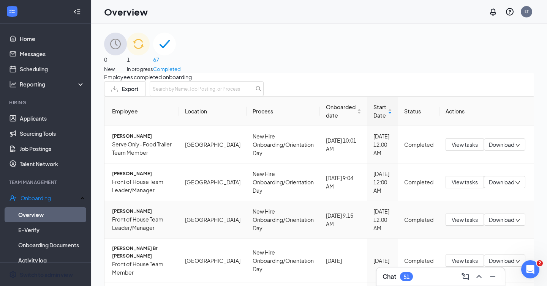
click at [127, 215] on span "Eddie Rivera" at bounding box center [142, 212] width 61 height 8
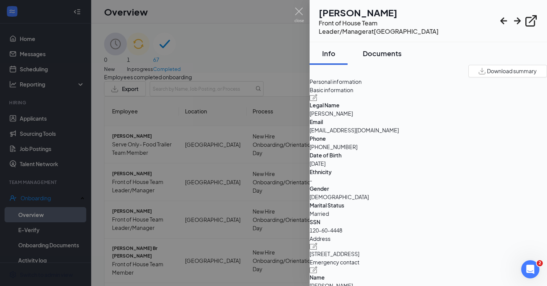
click at [401, 49] on div "Documents" at bounding box center [382, 53] width 39 height 9
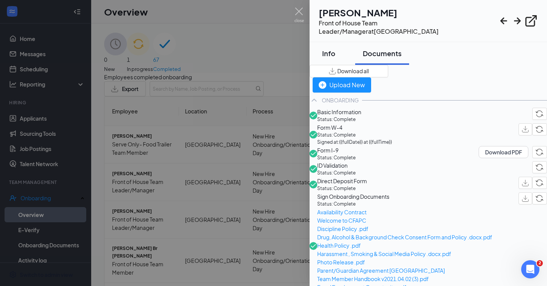
click at [326, 49] on div "Info" at bounding box center [328, 53] width 23 height 9
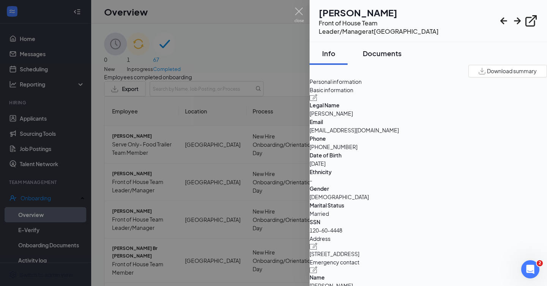
click at [397, 49] on div "Documents" at bounding box center [382, 53] width 39 height 9
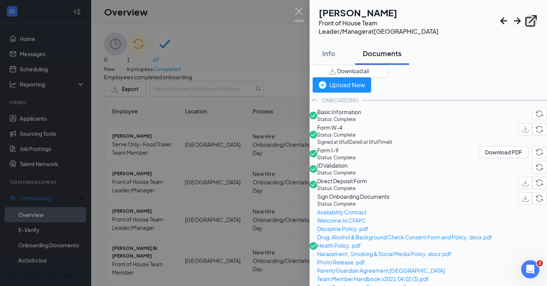
click at [535, 14] on button "button" at bounding box center [531, 21] width 14 height 14
click at [306, 12] on div at bounding box center [273, 143] width 547 height 286
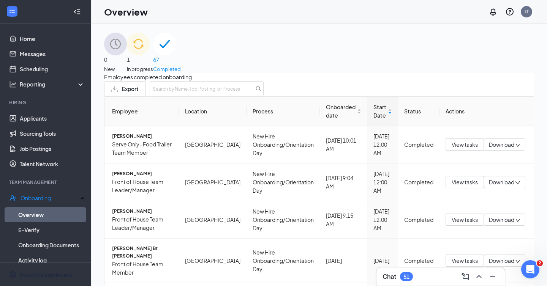
click at [303, 11] on div "Overview LT" at bounding box center [319, 12] width 456 height 24
click at [25, 121] on link "Applicants" at bounding box center [52, 118] width 65 height 15
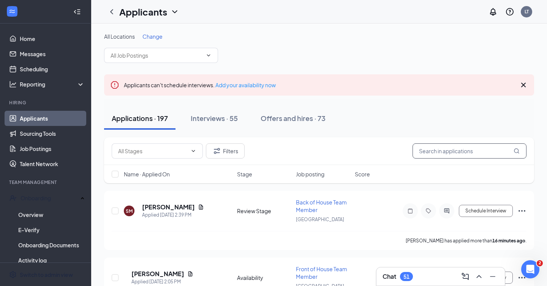
click at [441, 149] on input "text" at bounding box center [469, 151] width 114 height 15
type input "rebecca"
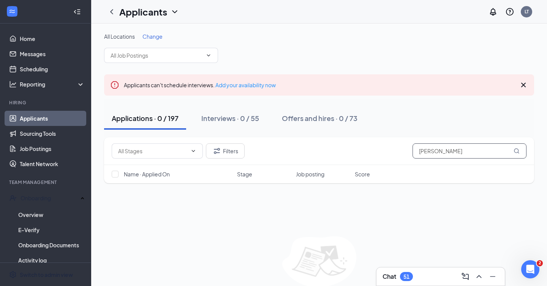
scroll to position [33, 0]
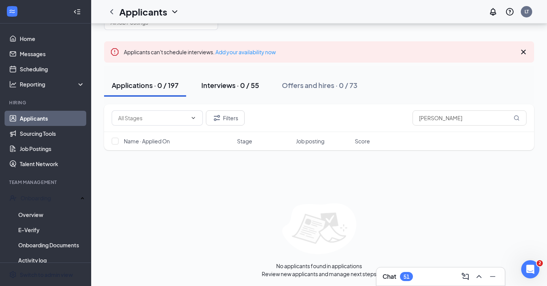
click at [208, 87] on div "Interviews · 0 / 55" at bounding box center [230, 85] width 58 height 9
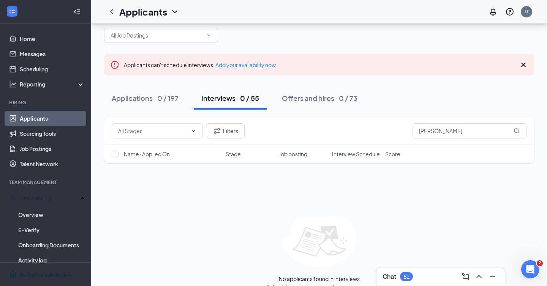
scroll to position [33, 0]
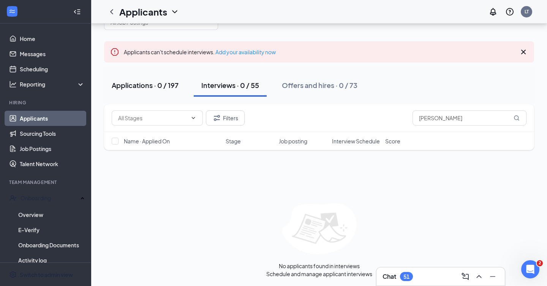
click at [151, 82] on div "Applications · 0 / 197" at bounding box center [145, 85] width 67 height 9
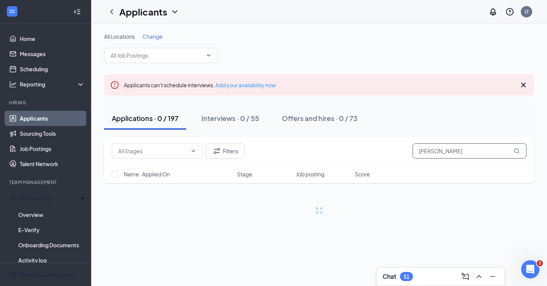
click at [426, 150] on input "rebecca" at bounding box center [469, 151] width 114 height 15
type input "cordero"
click at [523, 84] on icon "Cross" at bounding box center [523, 85] width 9 height 9
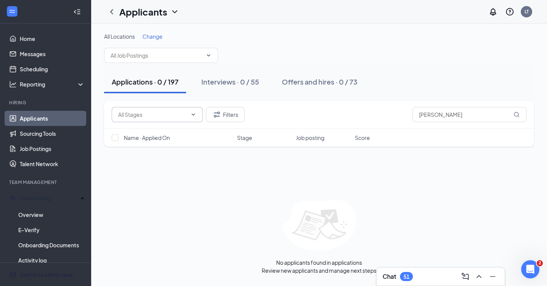
click at [180, 107] on span at bounding box center [157, 114] width 91 height 15
click at [148, 130] on div "Availability (16)" at bounding box center [130, 128] width 36 height 8
type input "Availability (16)"
click at [189, 115] on icon "Cross" at bounding box center [189, 115] width 0 height 0
click at [231, 82] on div "Interviews · 0 / 55" at bounding box center [230, 81] width 58 height 9
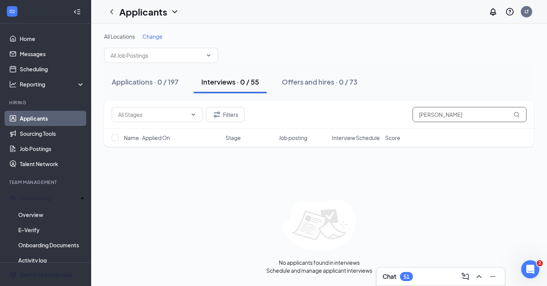
click at [431, 114] on input "cordero" at bounding box center [469, 114] width 114 height 15
type input "cordero"
click at [146, 82] on div "Applications · 0 / 197" at bounding box center [145, 81] width 67 height 9
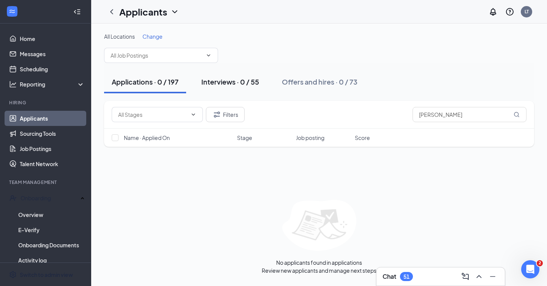
click at [234, 90] on button "Interviews · 0 / 55" at bounding box center [230, 82] width 73 height 23
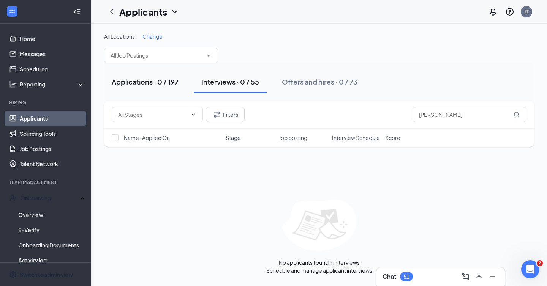
click at [162, 85] on div "Applications · 0 / 197" at bounding box center [145, 81] width 67 height 9
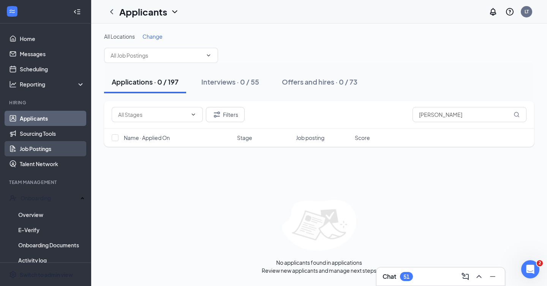
scroll to position [40, 0]
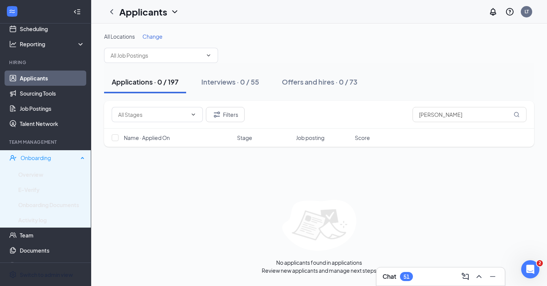
click at [77, 158] on div "Onboarding" at bounding box center [50, 158] width 58 height 8
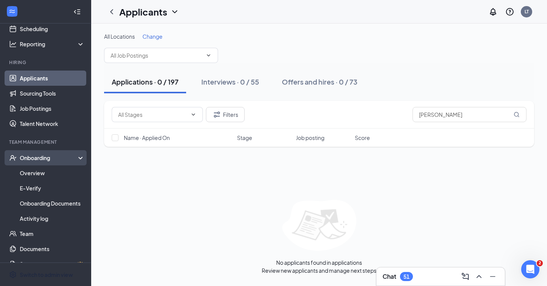
scroll to position [0, 0]
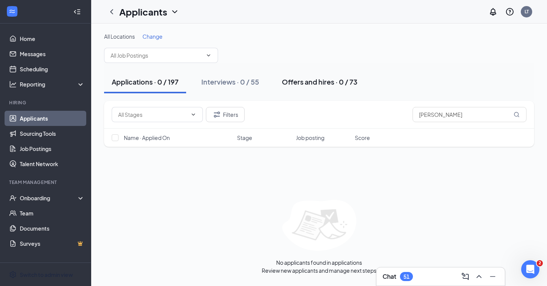
click at [343, 81] on div "Offers and hires · 0 / 73" at bounding box center [320, 81] width 76 height 9
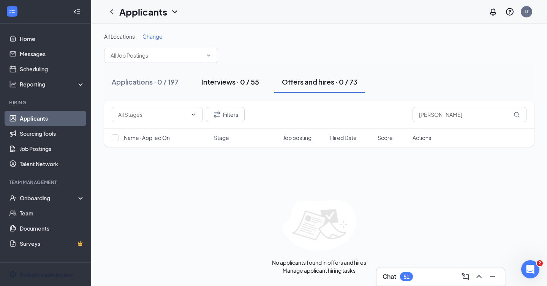
click at [211, 84] on div "Interviews · 0 / 55" at bounding box center [230, 81] width 58 height 9
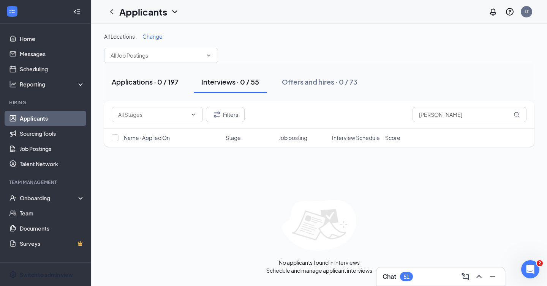
click at [152, 82] on div "Applications · 0 / 197" at bounding box center [145, 81] width 67 height 9
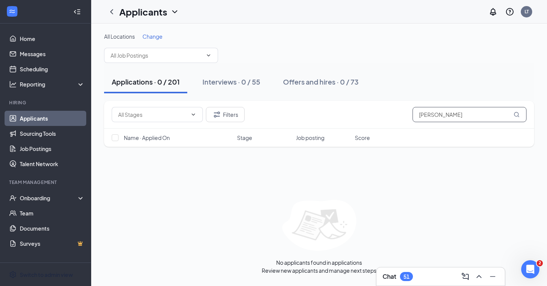
click at [498, 115] on input "cordero" at bounding box center [469, 114] width 114 height 15
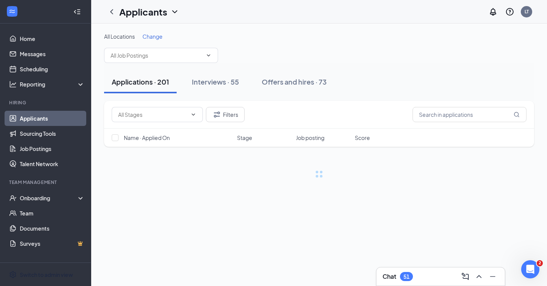
click at [412, 36] on div "All Locations Change" at bounding box center [319, 37] width 430 height 8
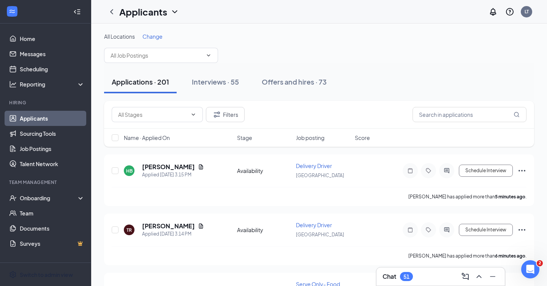
click at [395, 64] on div "Applications · 201 Interviews · 55 Offers and hires · 73" at bounding box center [319, 82] width 430 height 38
click at [242, 79] on button "Interviews · 55" at bounding box center [215, 82] width 62 height 23
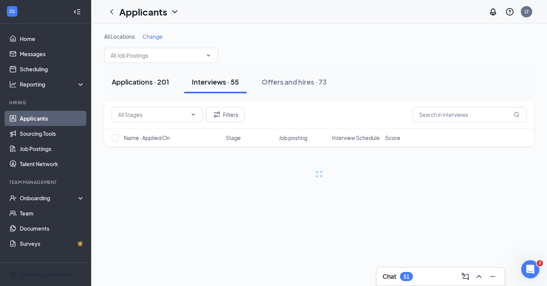
click at [154, 82] on div "Applications · 201" at bounding box center [140, 81] width 57 height 9
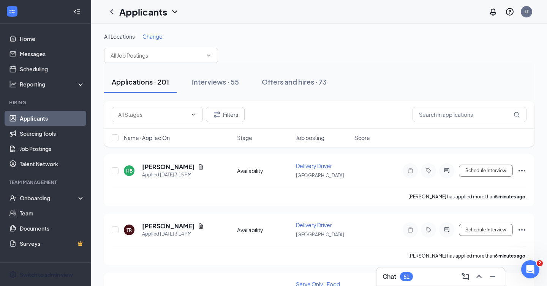
click at [174, 11] on icon "ChevronDown" at bounding box center [174, 11] width 9 height 9
click at [298, 33] on div "All Locations Change" at bounding box center [319, 37] width 430 height 8
click at [296, 81] on div "Offers and hires · 73" at bounding box center [294, 81] width 65 height 9
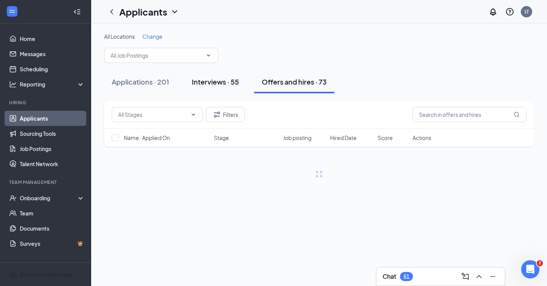
click at [232, 82] on div "Interviews · 55" at bounding box center [215, 81] width 47 height 9
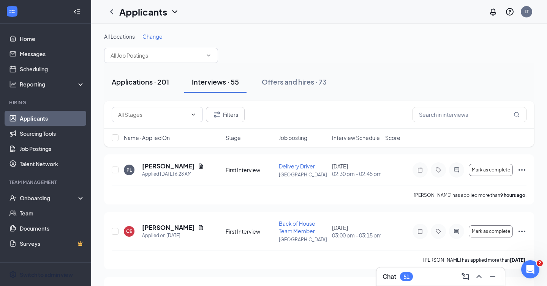
click at [151, 86] on div "Applications · 201" at bounding box center [140, 81] width 57 height 9
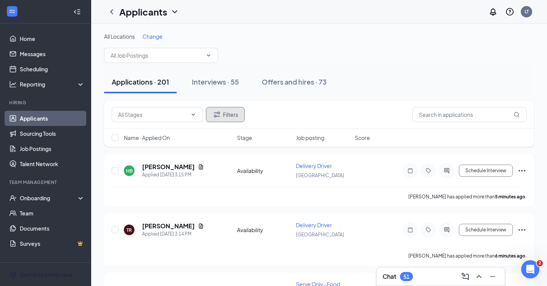
click at [228, 112] on button "Filters" at bounding box center [225, 114] width 39 height 15
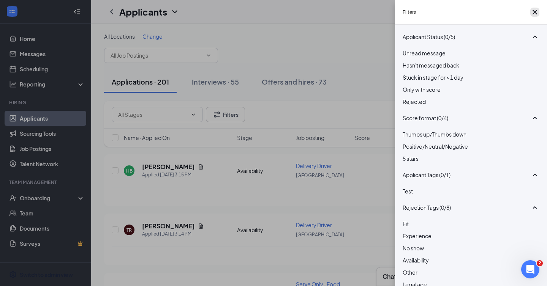
click at [533, 14] on icon "Cross" at bounding box center [535, 12] width 5 height 5
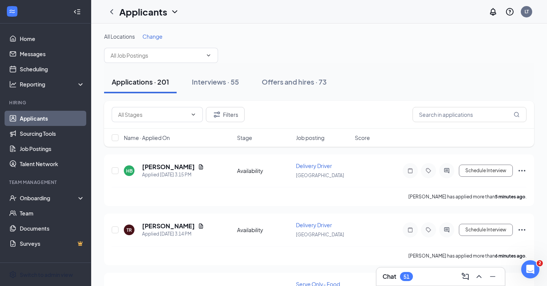
click at [289, 57] on div "All Locations Change" at bounding box center [319, 48] width 430 height 30
click at [47, 198] on div "Onboarding" at bounding box center [49, 198] width 58 height 8
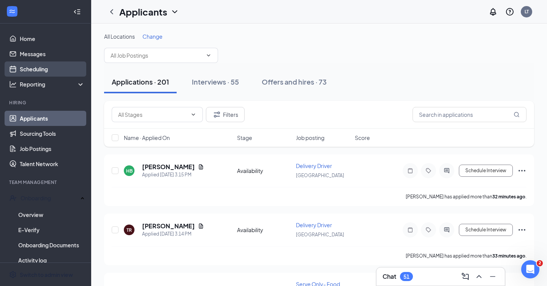
click at [41, 75] on link "Scheduling" at bounding box center [52, 69] width 65 height 15
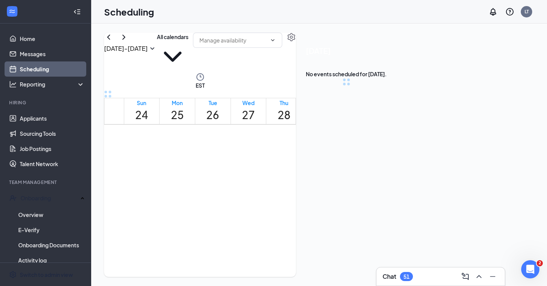
scroll to position [373, 0]
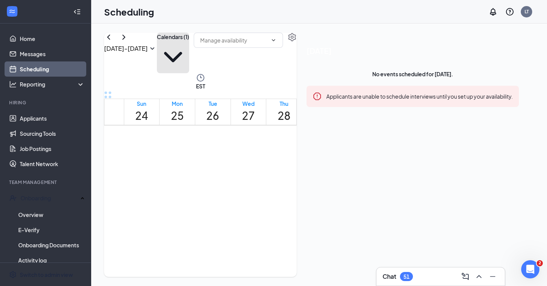
click at [189, 55] on button "Calendars (1)" at bounding box center [173, 53] width 32 height 41
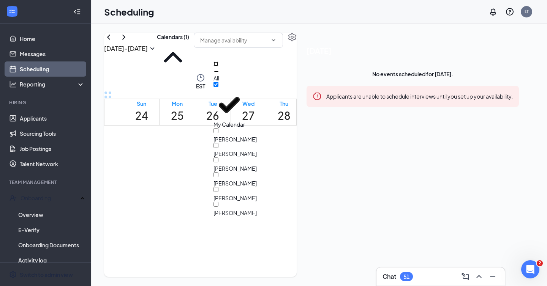
click at [218, 66] on input "All" at bounding box center [215, 64] width 5 height 5
checkbox input "true"
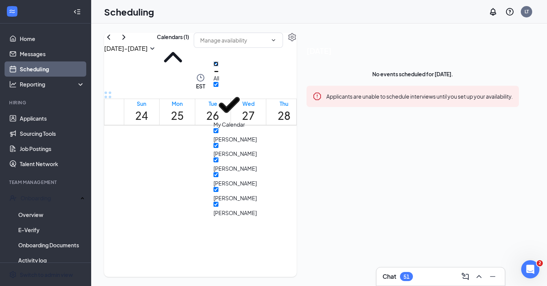
checkbox input "true"
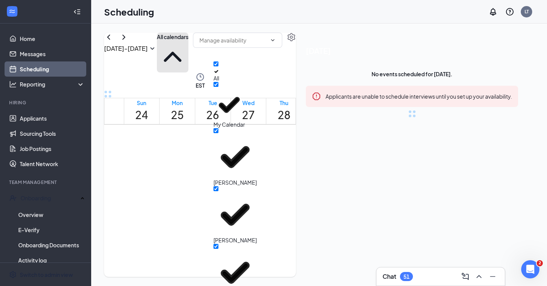
click at [188, 45] on button "All calendars" at bounding box center [173, 53] width 32 height 40
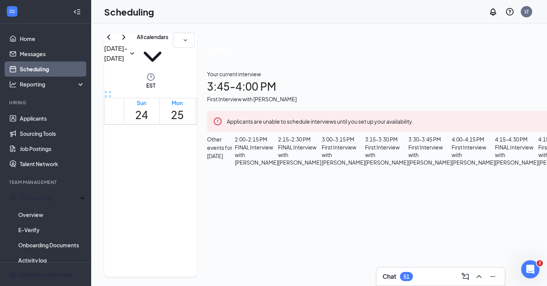
click at [236, 26] on div "Aug 24 - Aug 30 All calendars EST Sun 24 Mon 25 Tue 26 Wed 27 Thu 28 Fri 29 Sat…" at bounding box center [499, 155] width 817 height 263
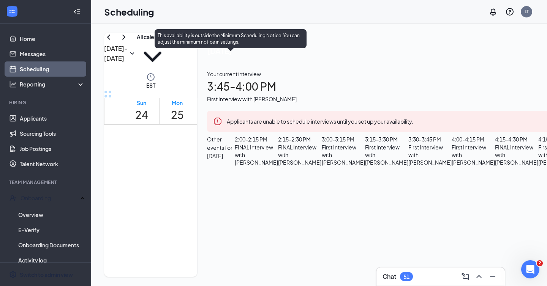
scroll to position [708, 0]
click at [290, 160] on span "3:45-4:00 PM" at bounding box center [296, 156] width 13 height 22
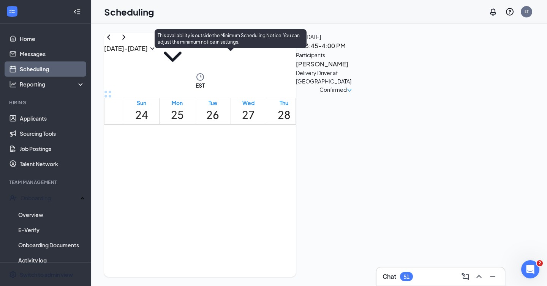
click at [277, 146] on span "3:30-3:45 PM" at bounding box center [283, 156] width 13 height 22
click at [290, 160] on span "3:45-4:00 PM" at bounding box center [296, 156] width 13 height 22
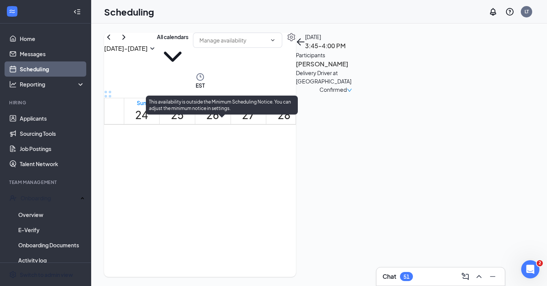
scroll to position [659, 0]
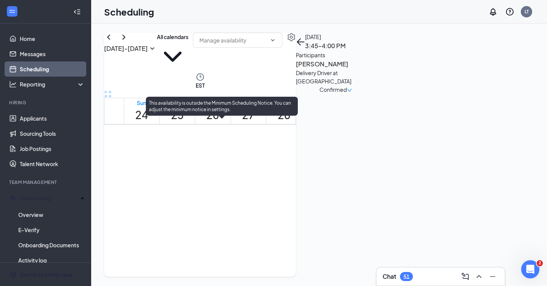
click at [234, 146] on span "2:00-2:15 PM" at bounding box center [240, 157] width 13 height 22
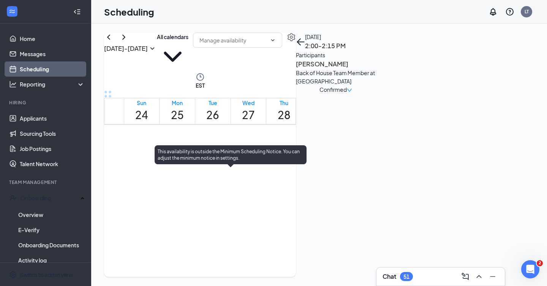
click at [290, 210] on span "3:45-4:00 PM" at bounding box center [296, 206] width 13 height 22
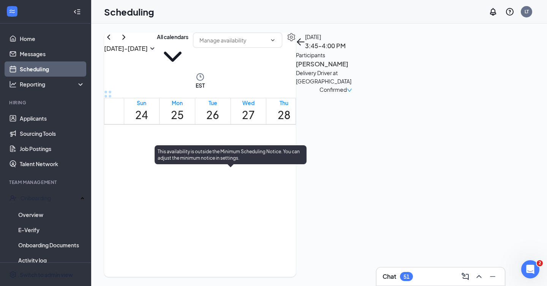
click at [290, 209] on span "3:45-4:00 PM" at bounding box center [296, 206] width 13 height 22
click at [290, 212] on span "3:45-4:00 PM" at bounding box center [296, 206] width 13 height 22
click at [290, 211] on span "3:45-4:00 PM" at bounding box center [296, 206] width 13 height 22
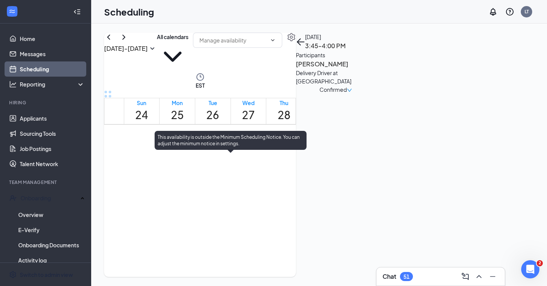
click at [290, 195] on span "3:45-4:00 PM" at bounding box center [296, 191] width 13 height 22
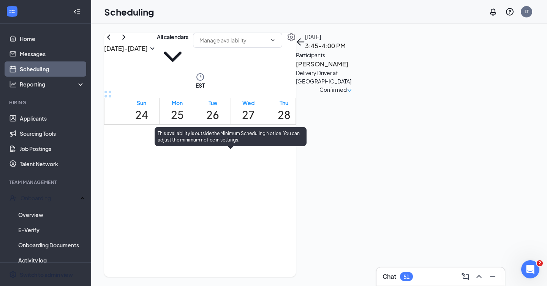
click at [290, 193] on span "3:45-4:00 PM" at bounding box center [296, 188] width 13 height 22
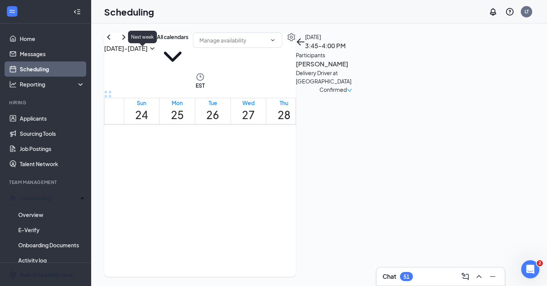
click at [128, 42] on icon "ChevronRight" at bounding box center [123, 37] width 9 height 9
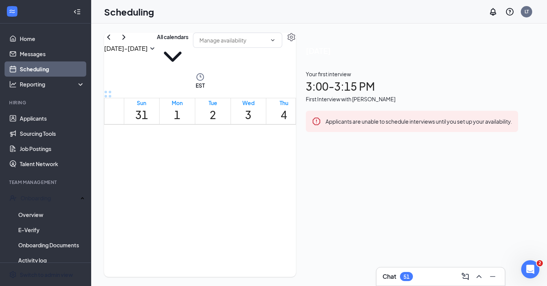
scroll to position [658, 0]
click at [113, 42] on icon "ChevronLeft" at bounding box center [108, 37] width 9 height 9
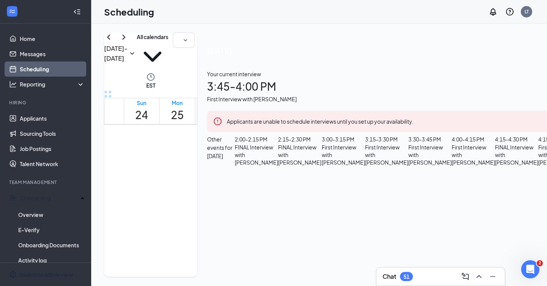
scroll to position [681, 0]
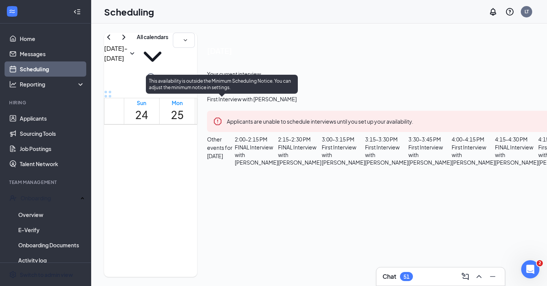
click at [260, 146] on span "4:15-4:30 PM" at bounding box center [266, 135] width 13 height 22
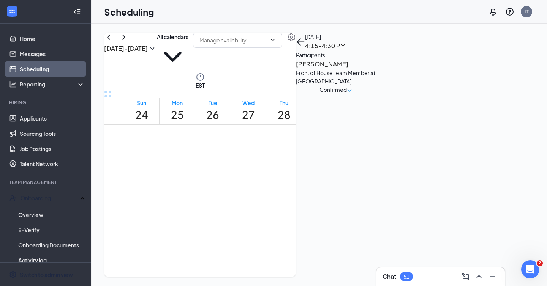
click at [376, 69] on h3 "Sophia Andrews" at bounding box center [336, 64] width 80 height 10
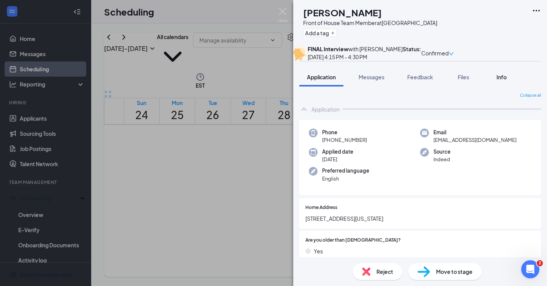
click at [497, 81] on span "Info" at bounding box center [501, 77] width 10 height 7
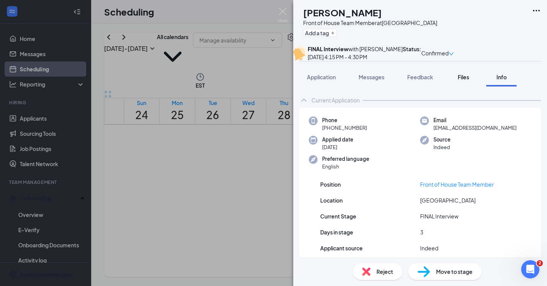
click at [468, 81] on span "Files" at bounding box center [463, 77] width 11 height 7
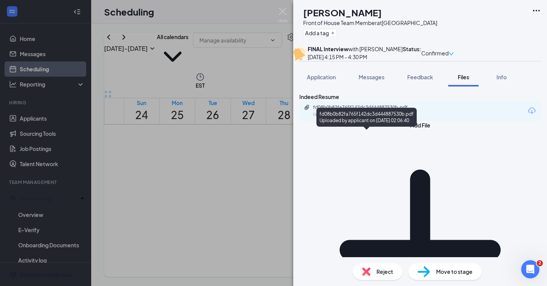
click at [389, 111] on div "fd08b0b82fa765f142dc3d444887530b.pdf" at bounding box center [366, 107] width 106 height 6
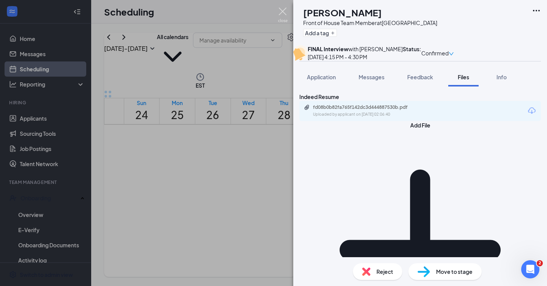
click at [278, 11] on img at bounding box center [282, 15] width 9 height 15
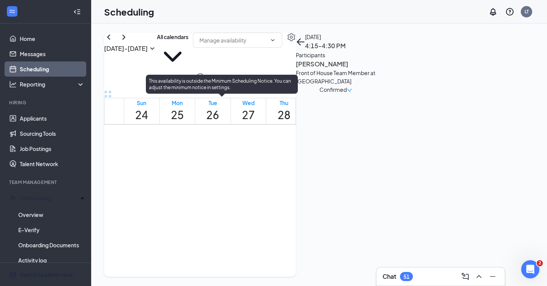
click at [273, 146] on span "4:30-4:45 PM" at bounding box center [279, 135] width 13 height 22
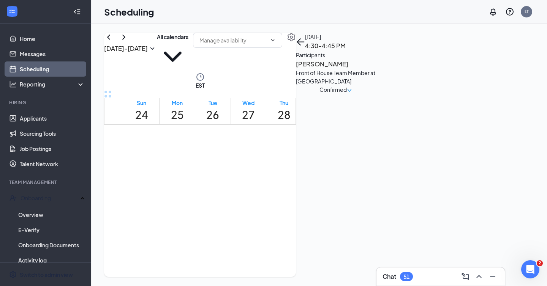
click at [376, 69] on h3 "[PERSON_NAME]" at bounding box center [336, 64] width 80 height 10
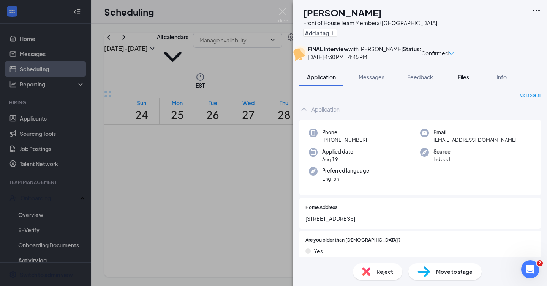
click at [467, 81] on span "Files" at bounding box center [463, 77] width 11 height 7
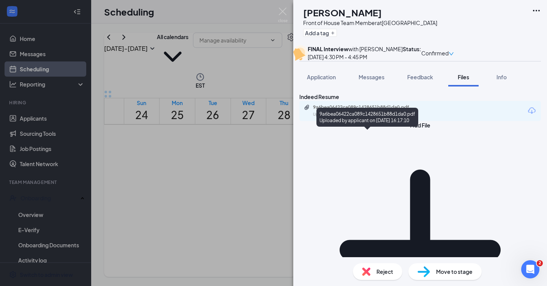
click at [371, 111] on div "9a6bea06422ca089c1428651b88d1da0.pdf" at bounding box center [366, 107] width 106 height 6
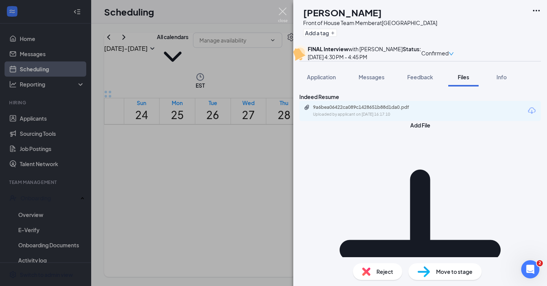
click at [286, 9] on img at bounding box center [282, 15] width 9 height 15
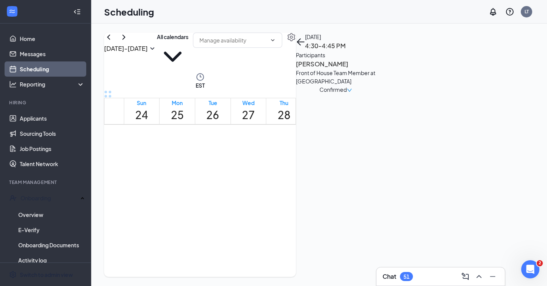
scroll to position [676, 0]
click at [393, 150] on span "3:30-3:45 PM" at bounding box center [399, 139] width 13 height 22
click at [380, 142] on span "2:45-3:00 PM" at bounding box center [386, 139] width 13 height 22
click at [367, 131] on span "2:30-2:45 PM" at bounding box center [373, 139] width 13 height 22
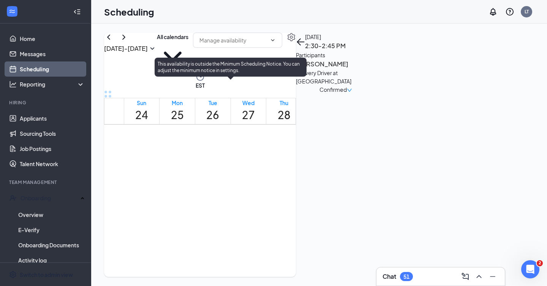
click at [303, 129] on span "4:00-4:15 PM" at bounding box center [309, 118] width 13 height 22
click at [316, 129] on span "4:15-4:30 PM" at bounding box center [322, 118] width 13 height 22
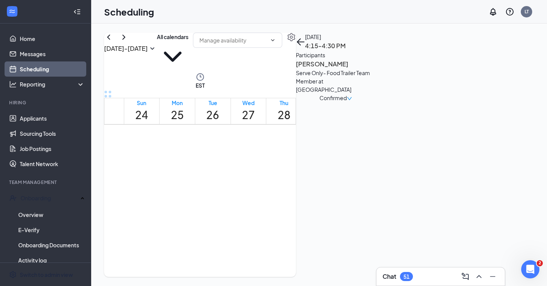
click at [367, 140] on span "2:30-2:45 PM" at bounding box center [373, 146] width 13 height 22
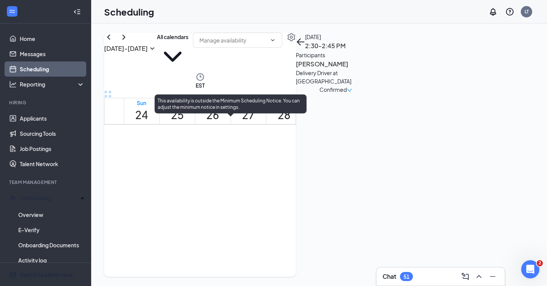
click at [303, 166] on span "4:00-4:15 PM" at bounding box center [309, 155] width 13 height 22
click at [316, 166] on span "4:15-4:30 PM" at bounding box center [322, 155] width 13 height 22
click at [290, 158] on span "3:45-4:00 PM" at bounding box center [296, 155] width 13 height 22
click at [303, 166] on span "4:00-4:15 PM" at bounding box center [309, 155] width 13 height 22
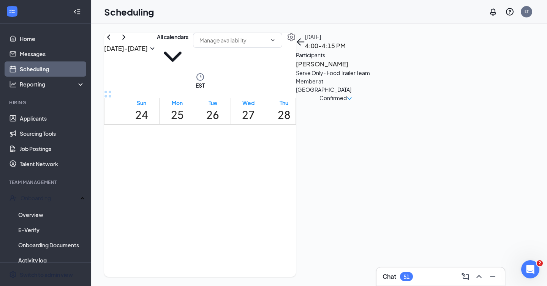
click at [376, 95] on div "Confirmed" at bounding box center [336, 98] width 80 height 8
click at [352, 97] on icon "down" at bounding box center [349, 98] width 5 height 3
click at [376, 59] on div "Participants" at bounding box center [336, 55] width 80 height 8
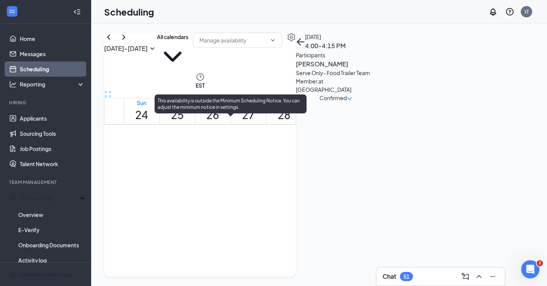
click at [316, 166] on span "4:15-4:30 PM" at bounding box center [322, 155] width 13 height 22
click at [316, 131] on span "4:15-4:30 PM" at bounding box center [322, 120] width 13 height 22
click at [329, 131] on span "4:30-4:45 PM" at bounding box center [335, 120] width 13 height 22
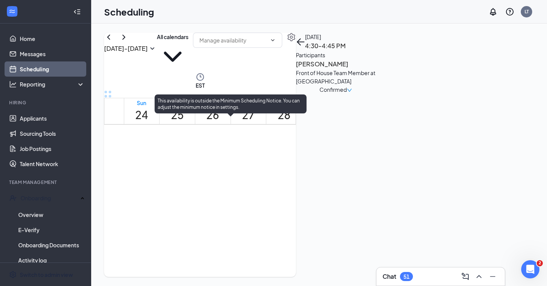
click at [316, 131] on span "4:15-4:30 PM" at bounding box center [322, 120] width 13 height 22
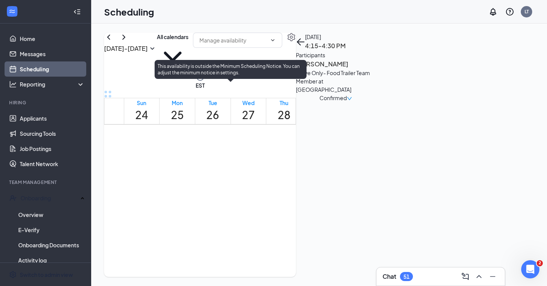
click at [316, 131] on span "4:15-4:30 PM" at bounding box center [322, 120] width 13 height 22
click at [303, 131] on span "4:00-4:15 PM" at bounding box center [309, 120] width 13 height 22
click at [316, 131] on span "4:15-4:30 PM" at bounding box center [322, 120] width 13 height 22
click at [329, 131] on span "4:30-4:45 PM" at bounding box center [335, 120] width 13 height 22
click at [316, 131] on span "4:15-4:30 PM" at bounding box center [322, 120] width 13 height 22
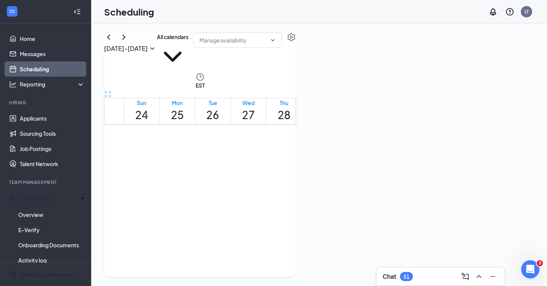
click at [316, 131] on span "4:30-4:45 PM" at bounding box center [322, 120] width 13 height 22
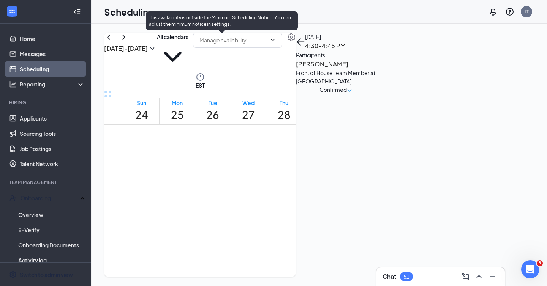
click at [260, 83] on span "4:15-4:30 PM" at bounding box center [266, 72] width 13 height 22
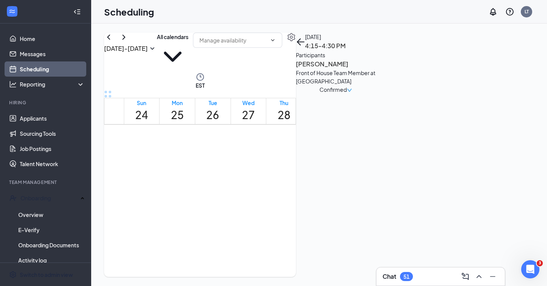
click at [376, 85] on div "Front of House Team Member at [GEOGRAPHIC_DATA]" at bounding box center [336, 77] width 80 height 17
click at [376, 69] on h3 "Sophia Andrews" at bounding box center [336, 64] width 80 height 10
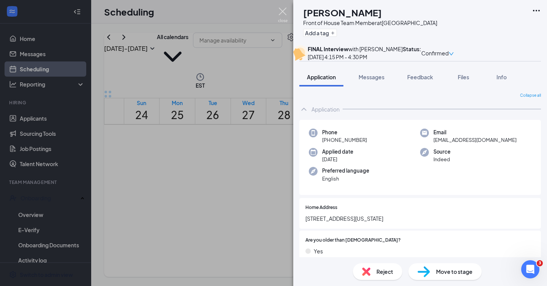
click at [280, 8] on img at bounding box center [282, 15] width 9 height 15
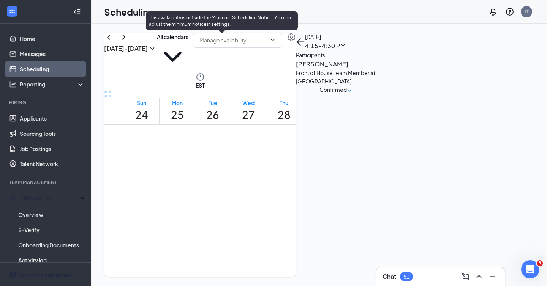
click at [273, 83] on span "4:30-4:45 PM" at bounding box center [279, 72] width 13 height 22
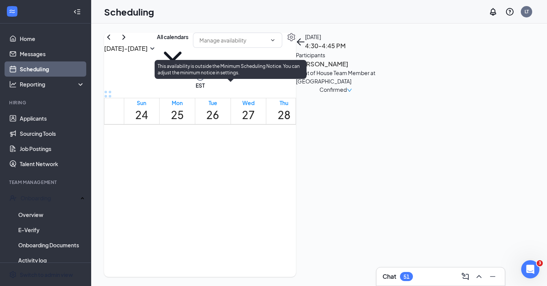
click at [316, 131] on span "4:30-4:45 PM" at bounding box center [322, 120] width 13 height 22
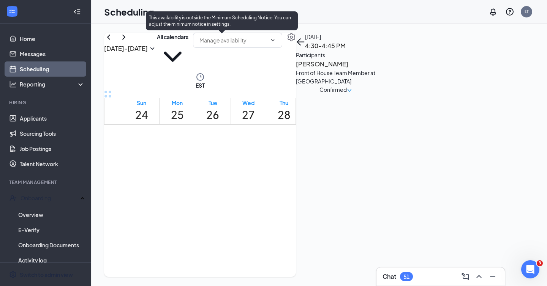
click at [273, 83] on span "4:30-4:45 PM" at bounding box center [279, 72] width 13 height 22
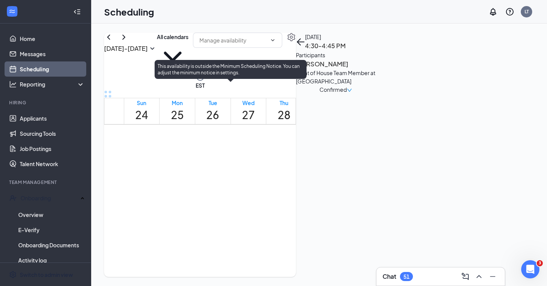
click at [316, 131] on span "4:30-4:45 PM" at bounding box center [322, 120] width 13 height 22
click at [329, 131] on span "4:45-5:00 PM" at bounding box center [335, 120] width 13 height 22
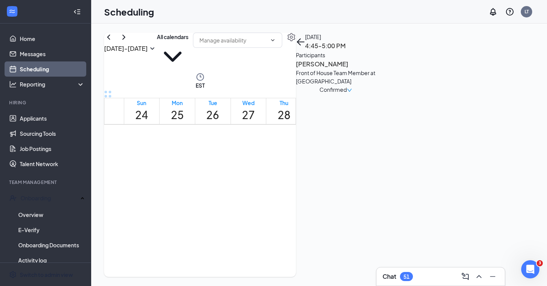
click at [376, 69] on h3 "[PERSON_NAME]" at bounding box center [336, 64] width 80 height 10
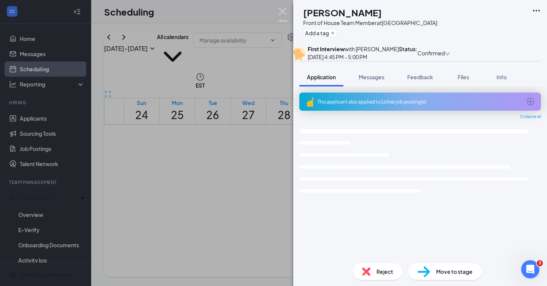
click at [283, 16] on img at bounding box center [282, 15] width 9 height 15
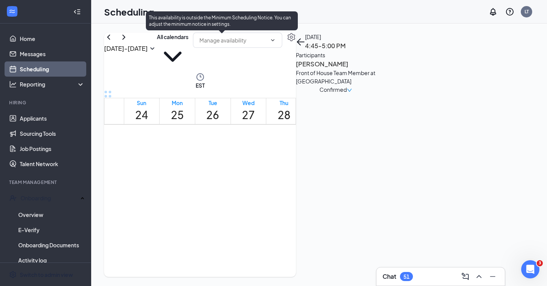
click at [273, 83] on span "4:30-4:45 PM" at bounding box center [279, 72] width 13 height 22
click at [260, 83] on span "4:15-4:30 PM" at bounding box center [266, 72] width 13 height 22
click at [273, 83] on span "4:30-4:45 PM" at bounding box center [279, 72] width 13 height 22
click at [260, 83] on span "4:15-4:30 PM" at bounding box center [266, 72] width 13 height 22
click at [273, 83] on span "4:30-4:45 PM" at bounding box center [279, 72] width 13 height 22
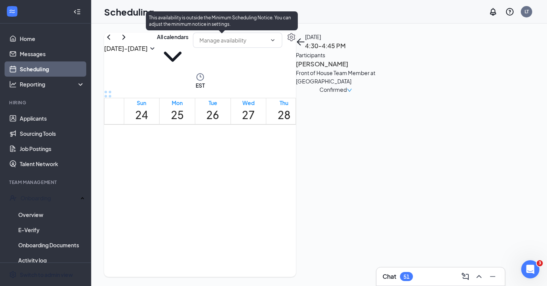
click at [273, 83] on span "4:30-4:45 PM" at bounding box center [279, 72] width 13 height 22
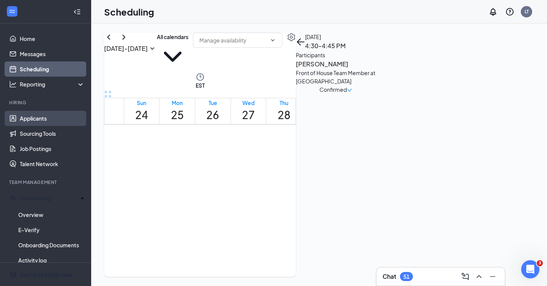
click at [36, 117] on link "Applicants" at bounding box center [52, 118] width 65 height 15
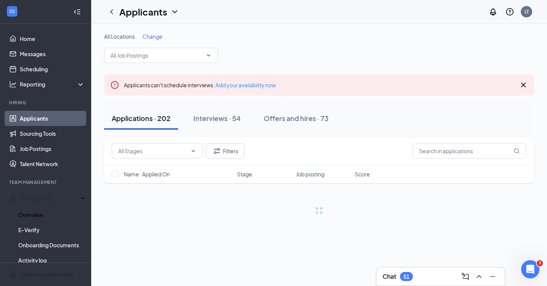
click at [44, 212] on link "Overview" at bounding box center [51, 214] width 66 height 15
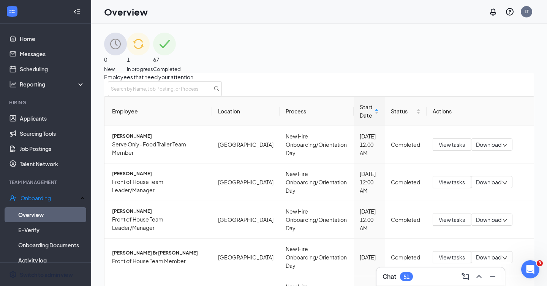
click at [181, 57] on span "67" at bounding box center [167, 59] width 28 height 8
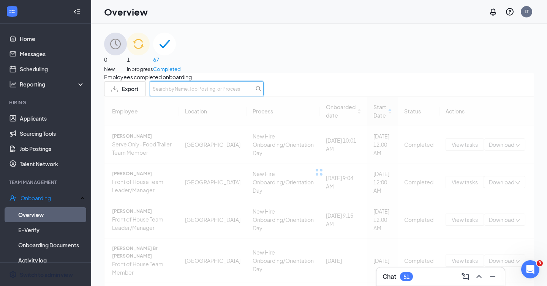
click at [264, 96] on input "text" at bounding box center [207, 88] width 114 height 15
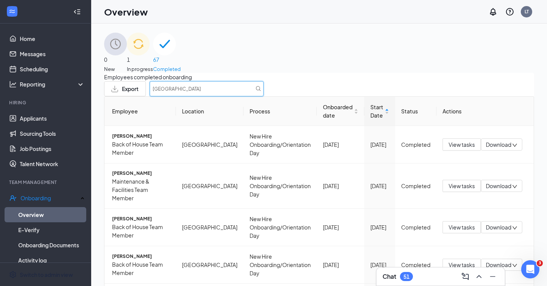
type input "roma"
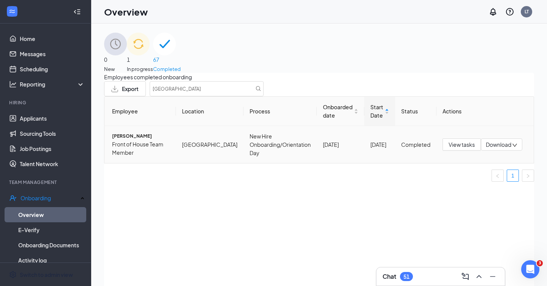
copy span "Makarenko"
drag, startPoint x: 169, startPoint y: 150, endPoint x: 105, endPoint y: 148, distance: 64.6
click at [105, 148] on div "Employees completed onboarding Export roma Employee Location Process Onboarded …" at bounding box center [319, 192] width 430 height 239
click at [137, 140] on span "Roman A Makarenko" at bounding box center [141, 137] width 58 height 8
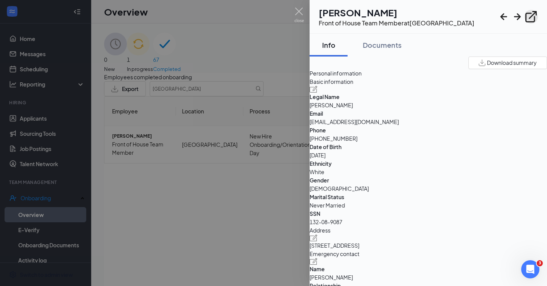
click at [531, 16] on icon "ExternalLink" at bounding box center [531, 17] width 14 height 14
click at [299, 19] on img at bounding box center [298, 15] width 9 height 15
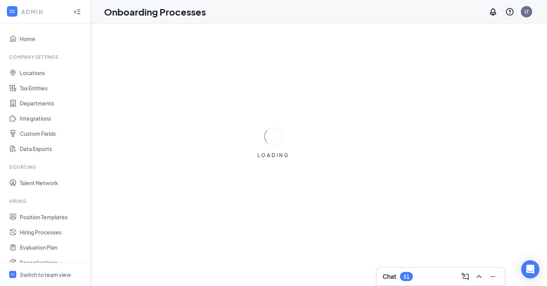
click at [509, 13] on icon "QuestionInfo" at bounding box center [509, 11] width 9 height 9
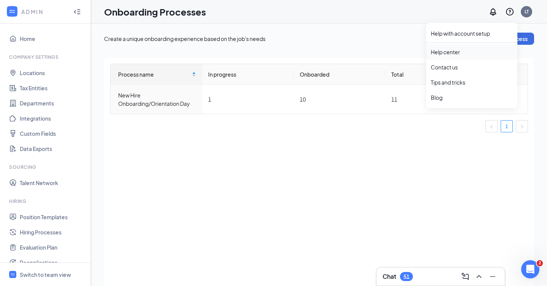
click at [450, 49] on link "Help center" at bounding box center [472, 52] width 82 height 8
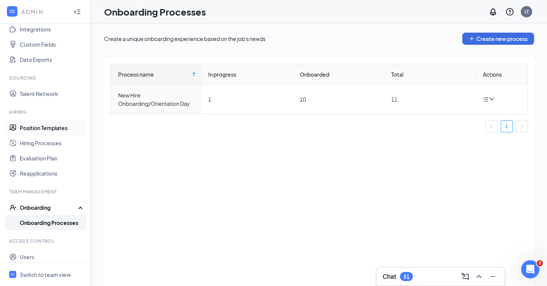
scroll to position [109, 0]
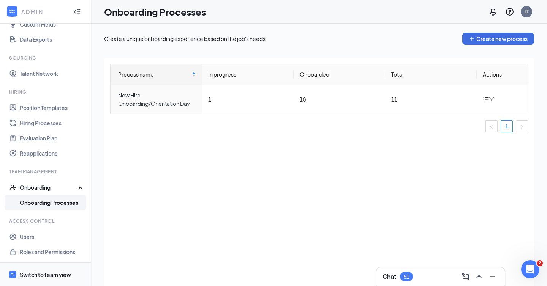
click at [43, 270] on span "Switch to team view" at bounding box center [52, 274] width 65 height 23
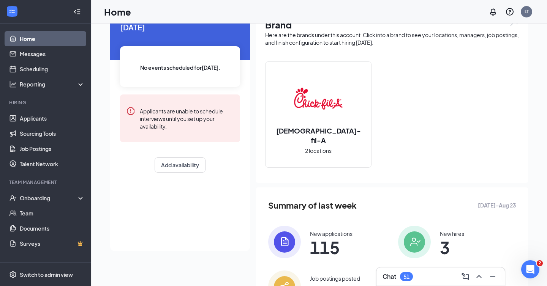
scroll to position [84, 0]
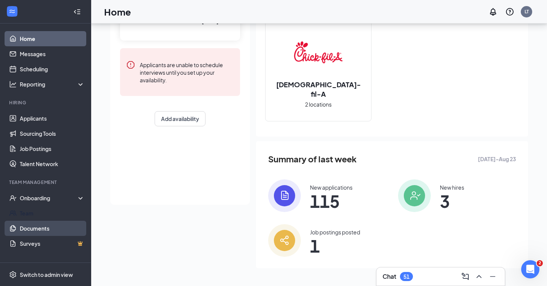
click at [40, 226] on link "Documents" at bounding box center [52, 228] width 65 height 15
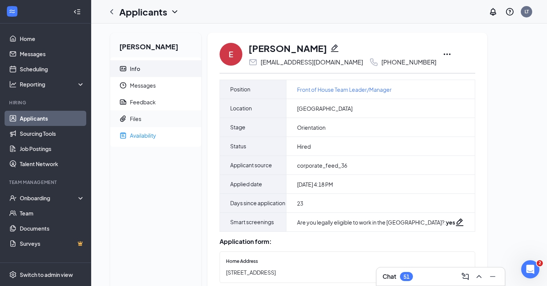
click at [131, 118] on div "Files" at bounding box center [135, 119] width 11 height 8
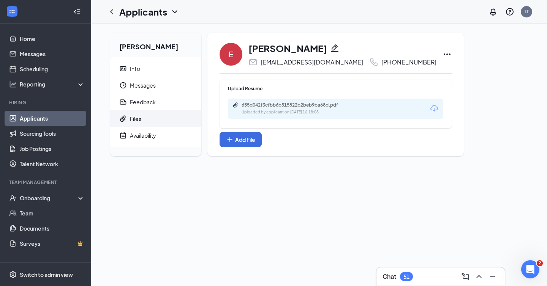
click at [269, 106] on div "655d042f3cfbb6b515822b2beb9ba68d.pdf" at bounding box center [295, 105] width 106 height 6
click at [447, 93] on div "Eddie Rivera Info Messages Feedback Files Availability E Eddie Rivera eriv730@g…" at bounding box center [319, 98] width 430 height 130
click at [113, 13] on icon "ChevronLeft" at bounding box center [111, 11] width 9 height 9
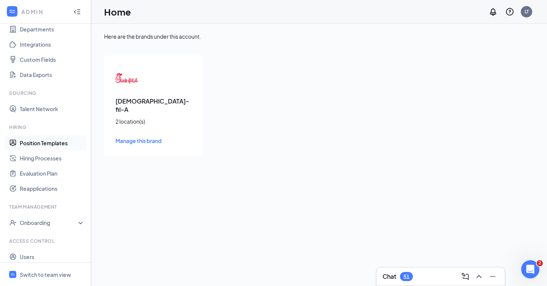
scroll to position [94, 0]
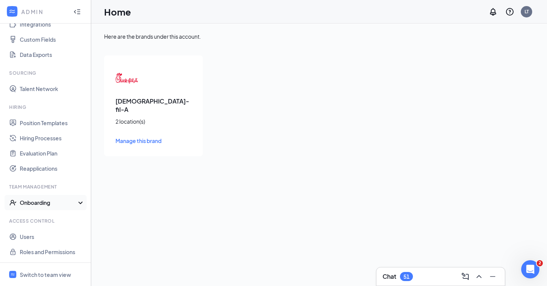
click at [32, 205] on div "Onboarding" at bounding box center [49, 203] width 58 height 8
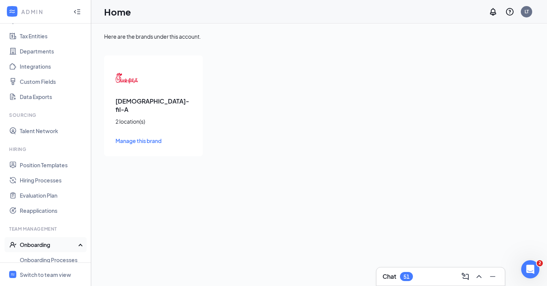
scroll to position [109, 0]
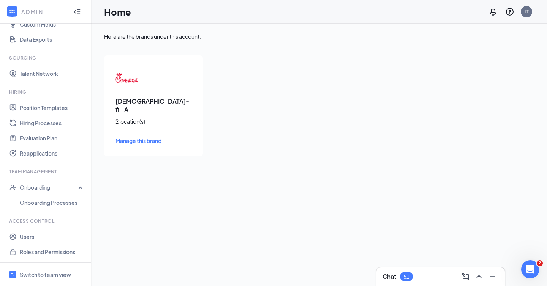
click at [540, 270] on div "Here are the brands under this account. Chick-fil-A 2 location(s) Manage this b…" at bounding box center [319, 155] width 456 height 263
click at [534, 269] on icon "Open Intercom Messenger" at bounding box center [529, 268] width 13 height 13
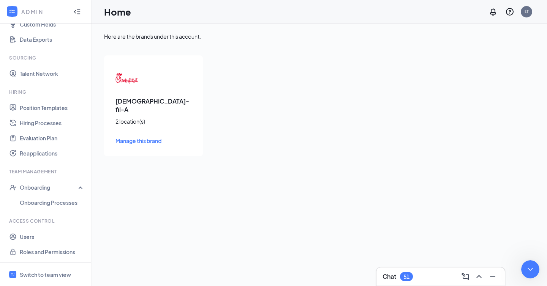
type textarea "where do i find information about creating an automated job offer letter when p…"
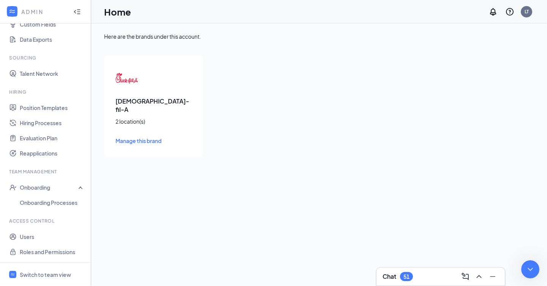
type textarea "perfect, thank you! And how does it pull the information for the pay rate? At w…"
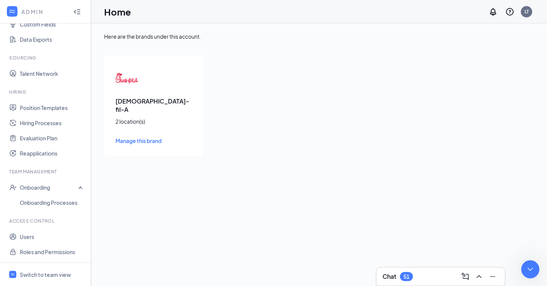
type textarea "oh perfect! Thank you! And then that is the same for the position name? Or does…"
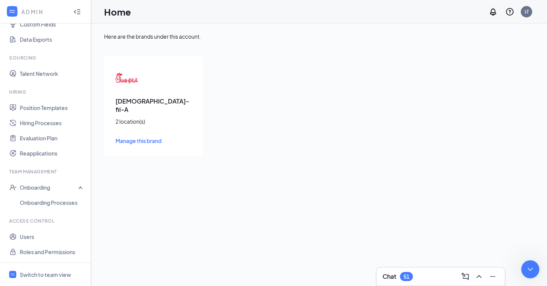
scroll to position [389, 0]
type textarea "yes"
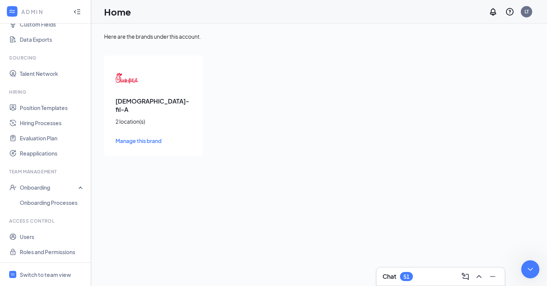
type textarea "okay, thank you. Is there also information about using scoring?"
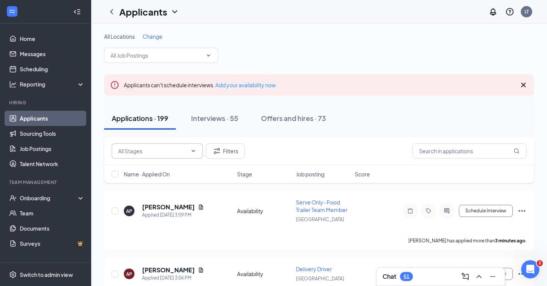
click at [174, 150] on input "text" at bounding box center [152, 151] width 69 height 8
click at [296, 133] on div "Applications · 199 Interviews · 55 Offers and hires · 73" at bounding box center [319, 119] width 430 height 38
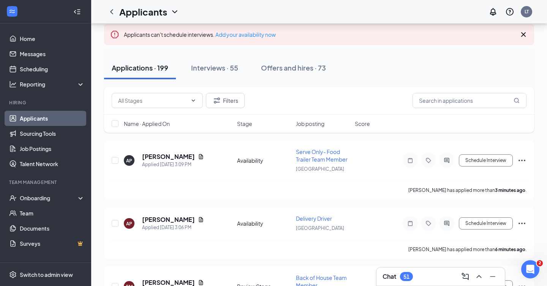
scroll to position [51, 0]
click at [360, 126] on span "Score" at bounding box center [362, 123] width 15 height 8
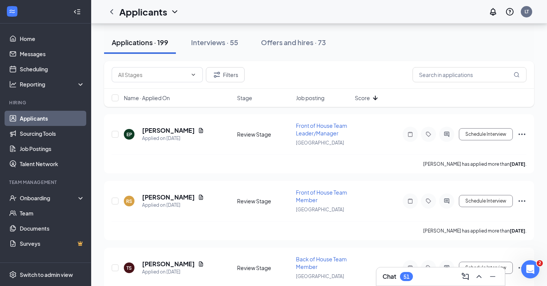
scroll to position [85, 0]
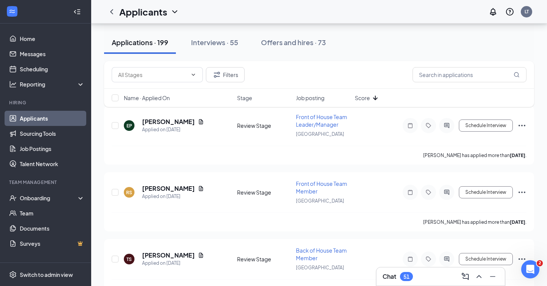
click at [364, 97] on span "Score" at bounding box center [362, 98] width 15 height 8
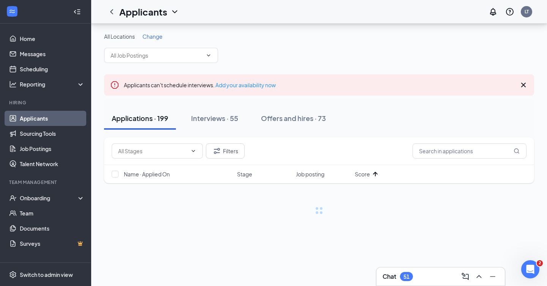
scroll to position [0, 0]
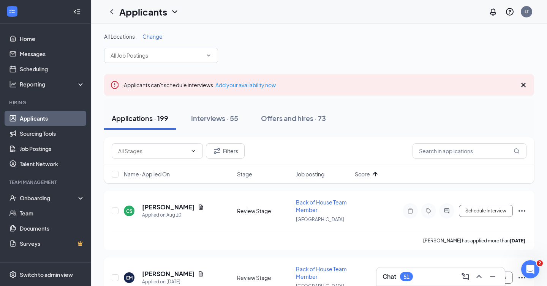
click at [521, 85] on icon "Cross" at bounding box center [523, 85] width 9 height 9
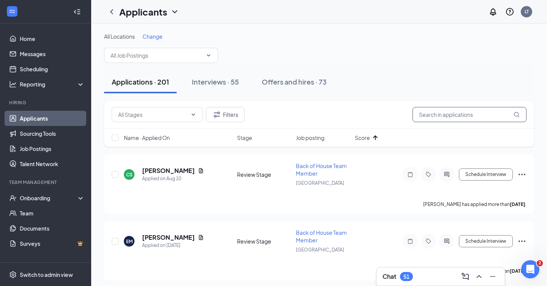
click at [426, 115] on input "text" at bounding box center [469, 114] width 114 height 15
type input "[PERSON_NAME]"
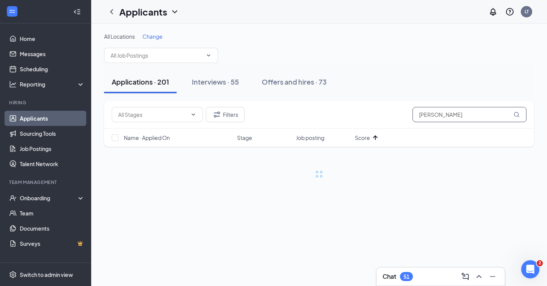
click at [482, 118] on input "[PERSON_NAME]" at bounding box center [469, 114] width 114 height 15
click at [387, 49] on div "All Locations Change" at bounding box center [319, 48] width 430 height 30
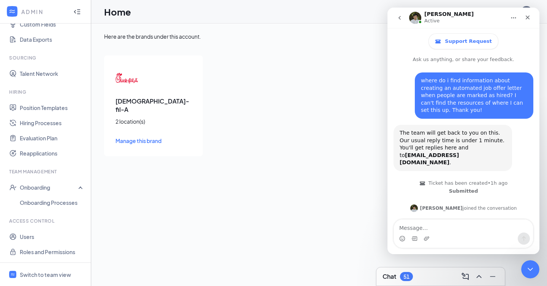
scroll to position [550, 0]
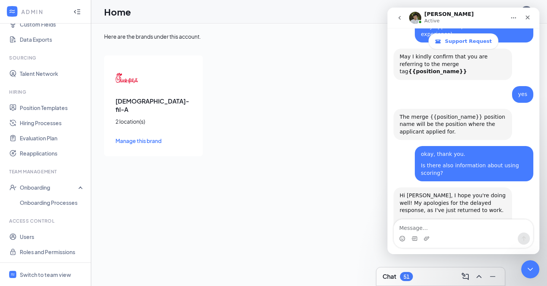
click at [430, 222] on textarea "Message…" at bounding box center [463, 226] width 139 height 13
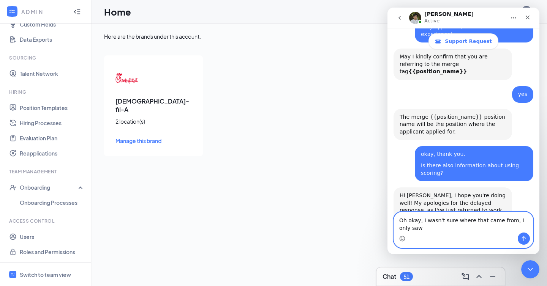
scroll to position [558, 0]
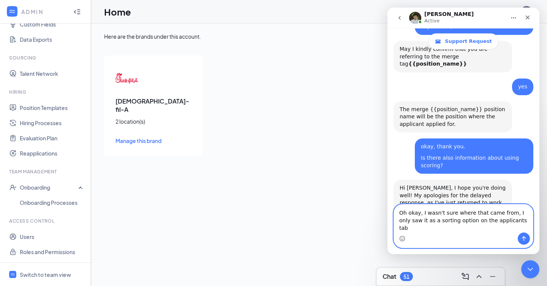
type textarea "Oh okay, I wasn't sure where that came from, I only saw it as a sorting option …"
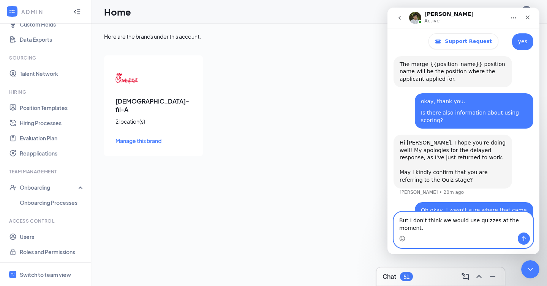
scroll to position [611, 0]
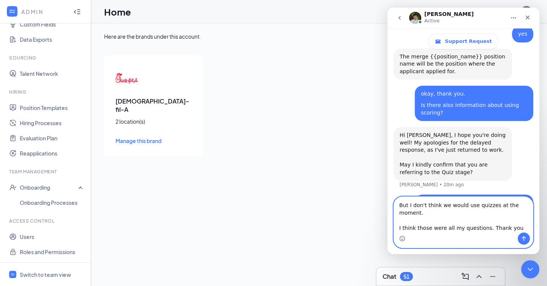
type textarea "But I don't think we would use quizzes at the moment. I think those were all my…"
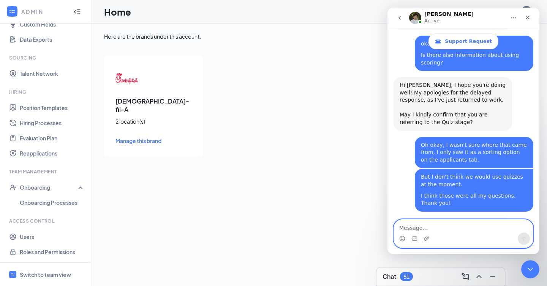
scroll to position [669, 0]
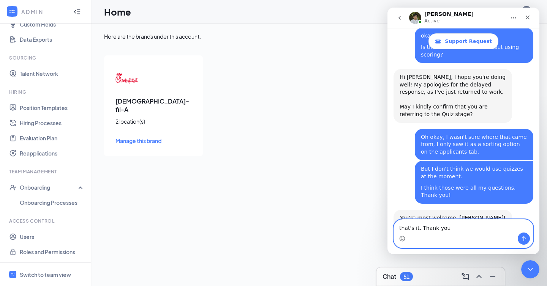
type textarea "that's it. Thank you!"
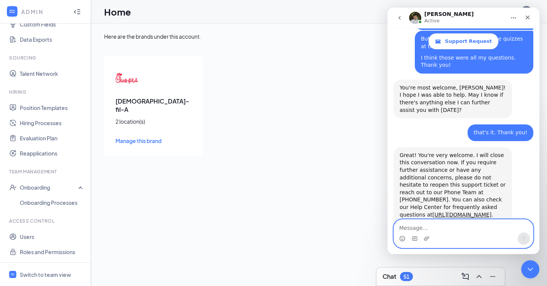
scroll to position [808, 0]
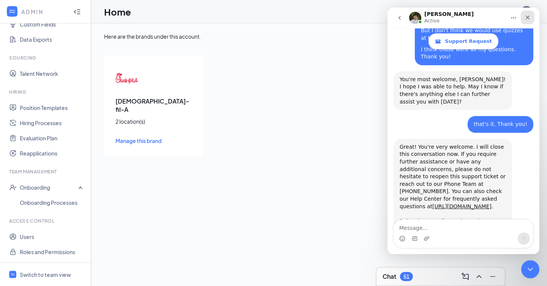
click at [526, 17] on icon "Close" at bounding box center [528, 17] width 6 height 6
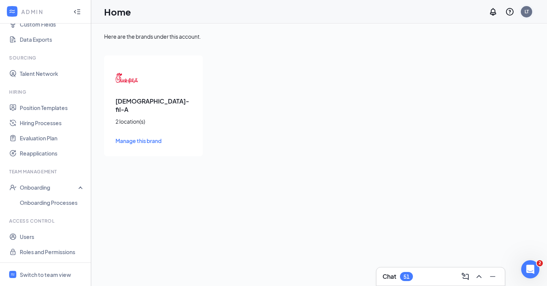
scroll to position [800, 0]
click at [522, 270] on div "Open Intercom Messenger" at bounding box center [529, 268] width 25 height 25
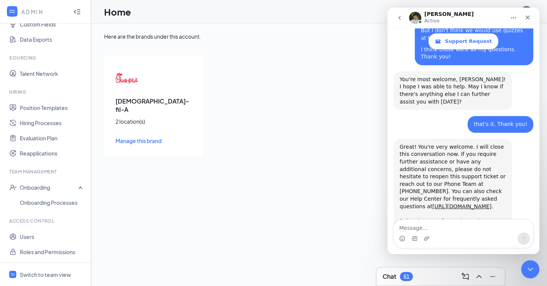
click at [394, 14] on button "go back" at bounding box center [399, 18] width 14 height 14
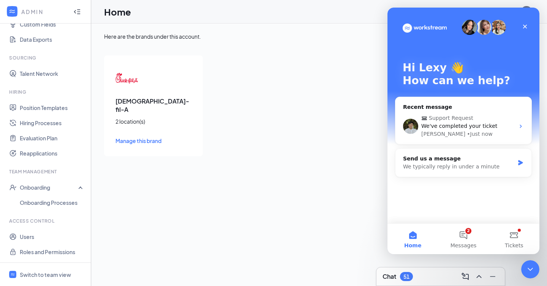
scroll to position [0, 0]
click at [465, 234] on button "2 Messages" at bounding box center [463, 239] width 51 height 30
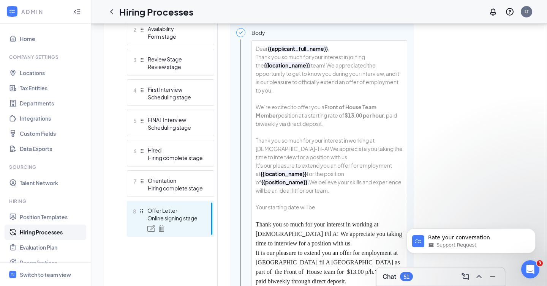
scroll to position [109, 0]
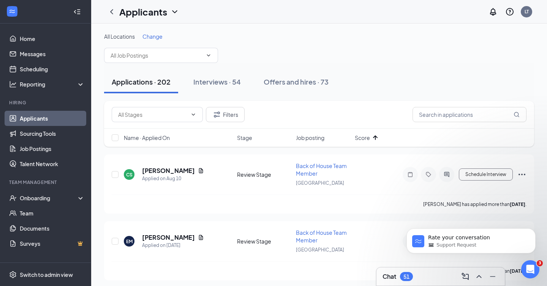
click at [367, 136] on span "Score" at bounding box center [362, 138] width 15 height 8
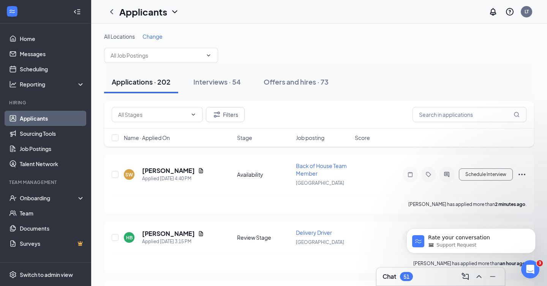
click at [151, 138] on span "Name · Applied On" at bounding box center [147, 138] width 46 height 8
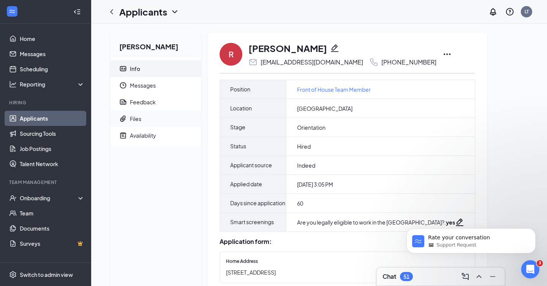
click at [137, 118] on div "Files" at bounding box center [135, 119] width 11 height 8
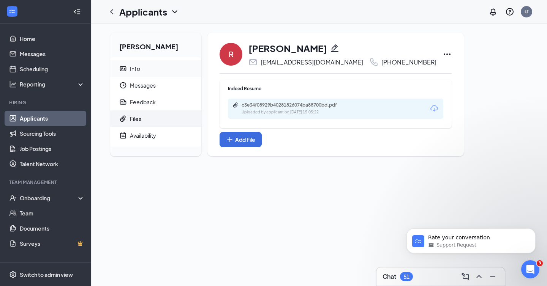
click at [143, 66] on span "Info" at bounding box center [162, 68] width 65 height 17
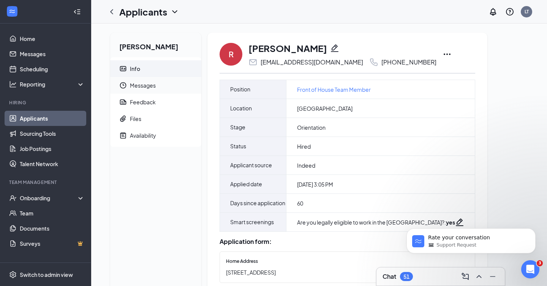
click at [139, 87] on span "Messages" at bounding box center [162, 85] width 65 height 17
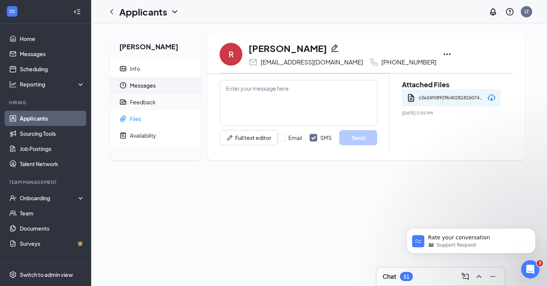
click at [142, 105] on div "Feedback" at bounding box center [143, 102] width 26 height 8
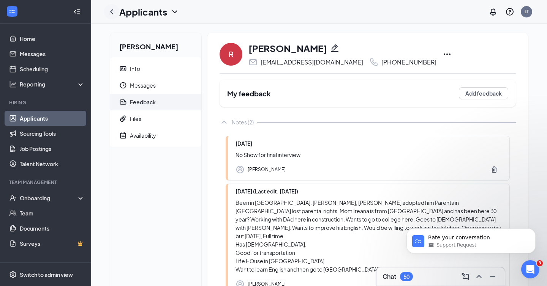
click at [113, 11] on icon "ChevronLeft" at bounding box center [111, 11] width 9 height 9
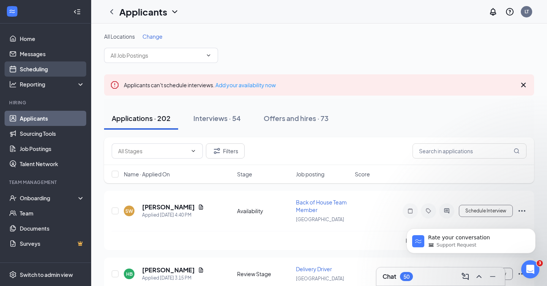
click at [49, 67] on link "Scheduling" at bounding box center [52, 69] width 65 height 15
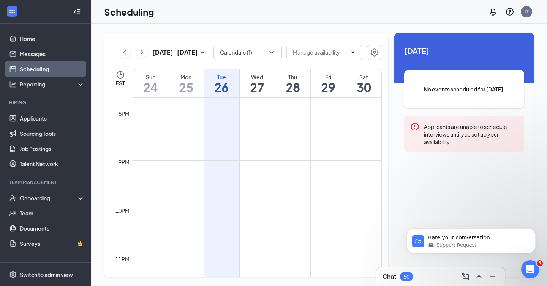
scroll to position [988, 0]
click at [243, 44] on div "[DATE] - [DATE] Calendars (1) EST Sun 24 Mon 25 Tue 26 Wed 27 Thu 28 Fri 29 Sat…" at bounding box center [246, 155] width 284 height 245
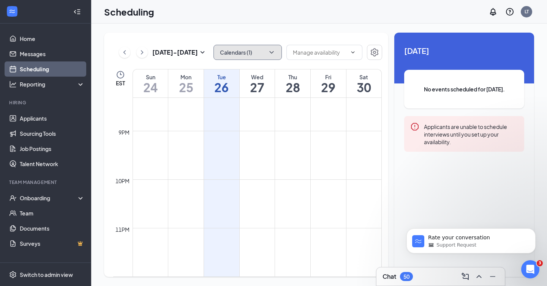
click at [243, 57] on button "Calendars (1)" at bounding box center [247, 52] width 68 height 15
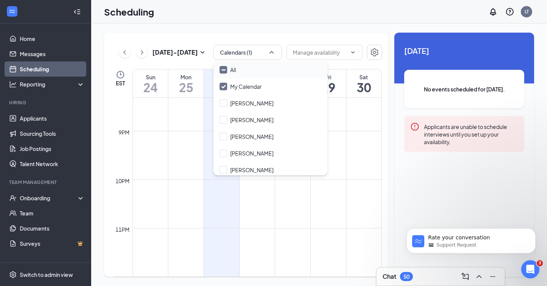
click at [227, 73] on input "All" at bounding box center [228, 70] width 16 height 8
checkbox input "true"
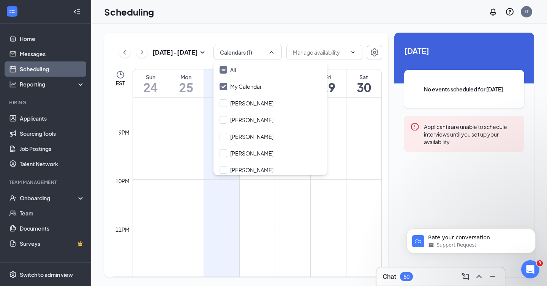
checkbox input "true"
click at [235, 25] on div "[DATE] - [DATE] All calendars EST Sun 24 Mon 25 Tue 26 Wed 27 Thu 28 Fri 29 Sat…" at bounding box center [319, 155] width 456 height 263
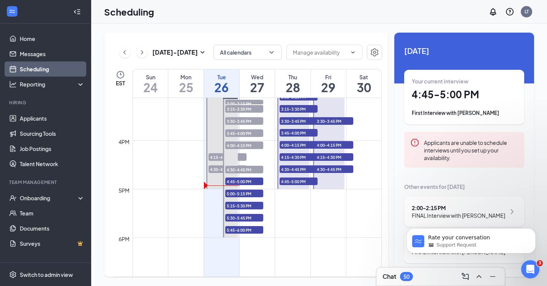
scroll to position [735, 0]
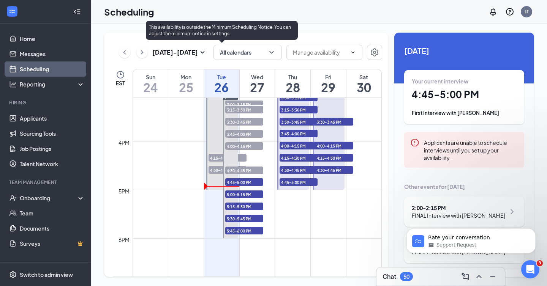
click at [213, 170] on span "4:30-4:45 PM" at bounding box center [228, 170] width 38 height 8
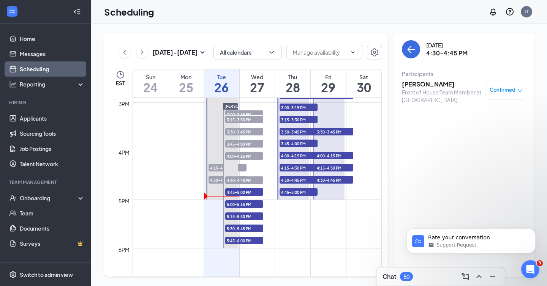
scroll to position [724, 0]
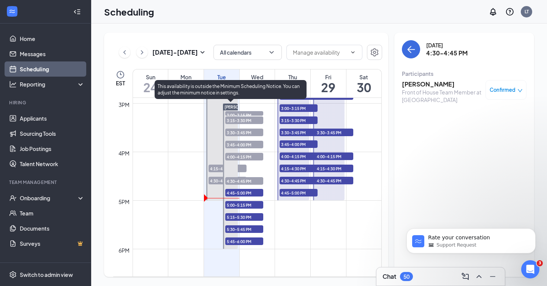
click at [245, 196] on span "4:45-5:00 PM" at bounding box center [244, 193] width 38 height 8
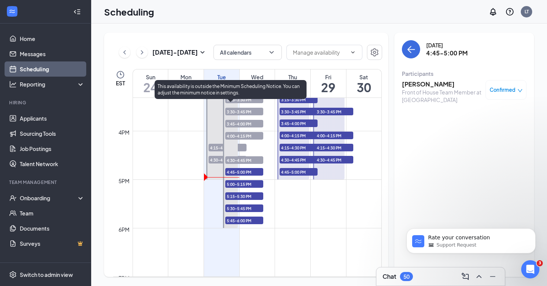
scroll to position [745, 0]
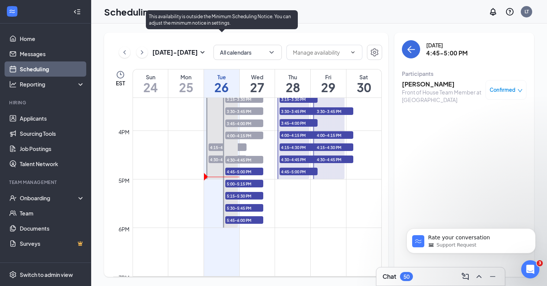
click at [214, 159] on span "4:30-4:45 PM" at bounding box center [228, 160] width 38 height 8
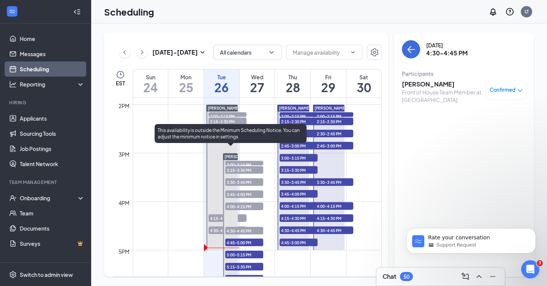
scroll to position [673, 0]
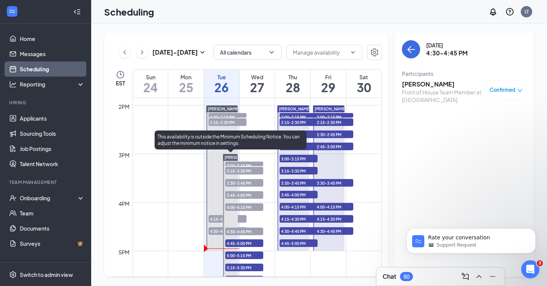
click at [234, 245] on span "4:45-5:00 PM" at bounding box center [244, 244] width 38 height 8
click at [236, 235] on span "4:30-4:45 PM" at bounding box center [244, 232] width 38 height 8
click at [236, 243] on span "4:45-5:00 PM" at bounding box center [244, 244] width 38 height 8
click at [238, 255] on span "5:00-5:15 PM" at bounding box center [244, 256] width 38 height 8
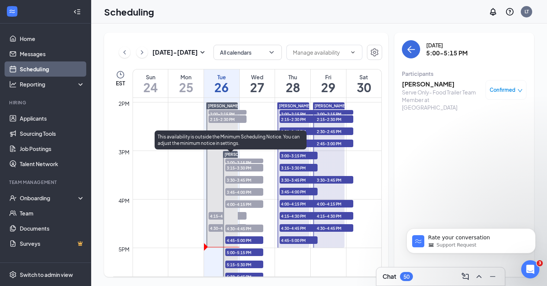
scroll to position [677, 0]
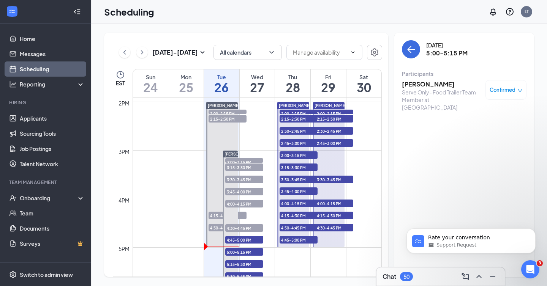
click at [266, 112] on td at bounding box center [257, 108] width 249 height 12
